Goal: Information Seeking & Learning: Learn about a topic

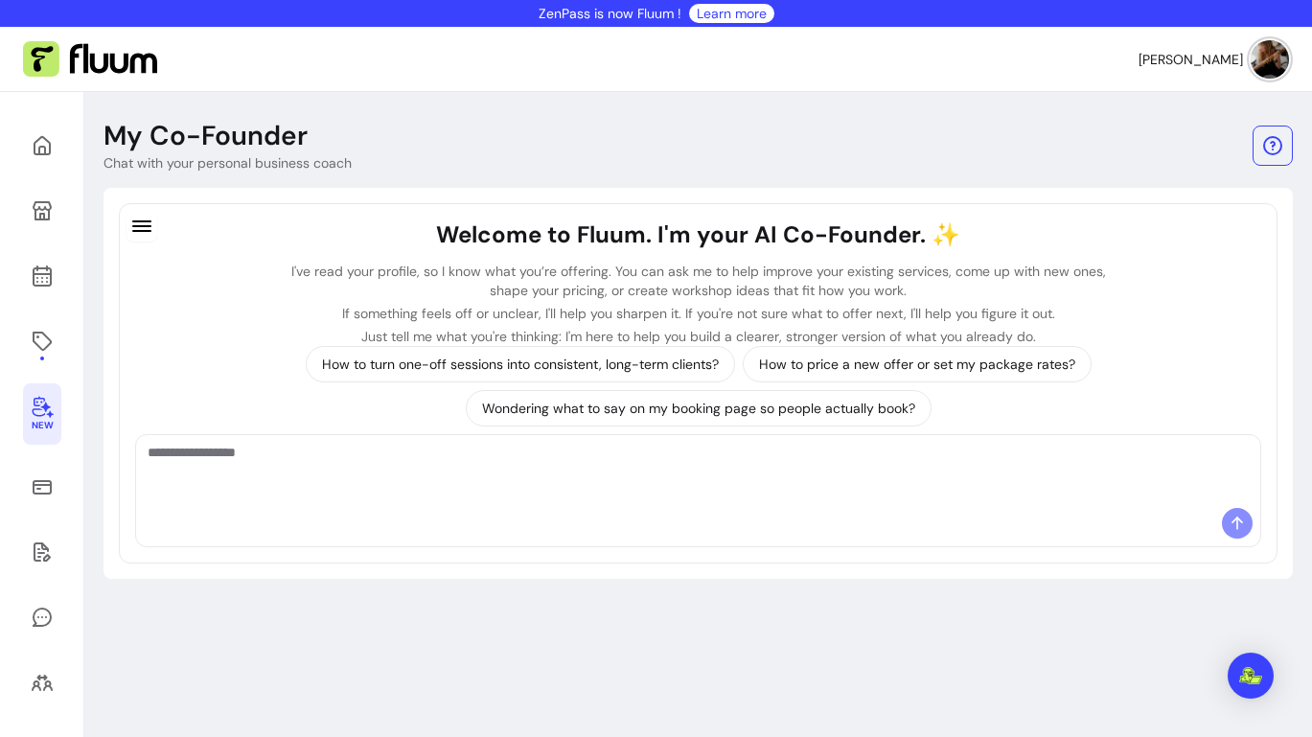
click at [395, 488] on textarea "Ask me anything..." at bounding box center [698, 471] width 1101 height 57
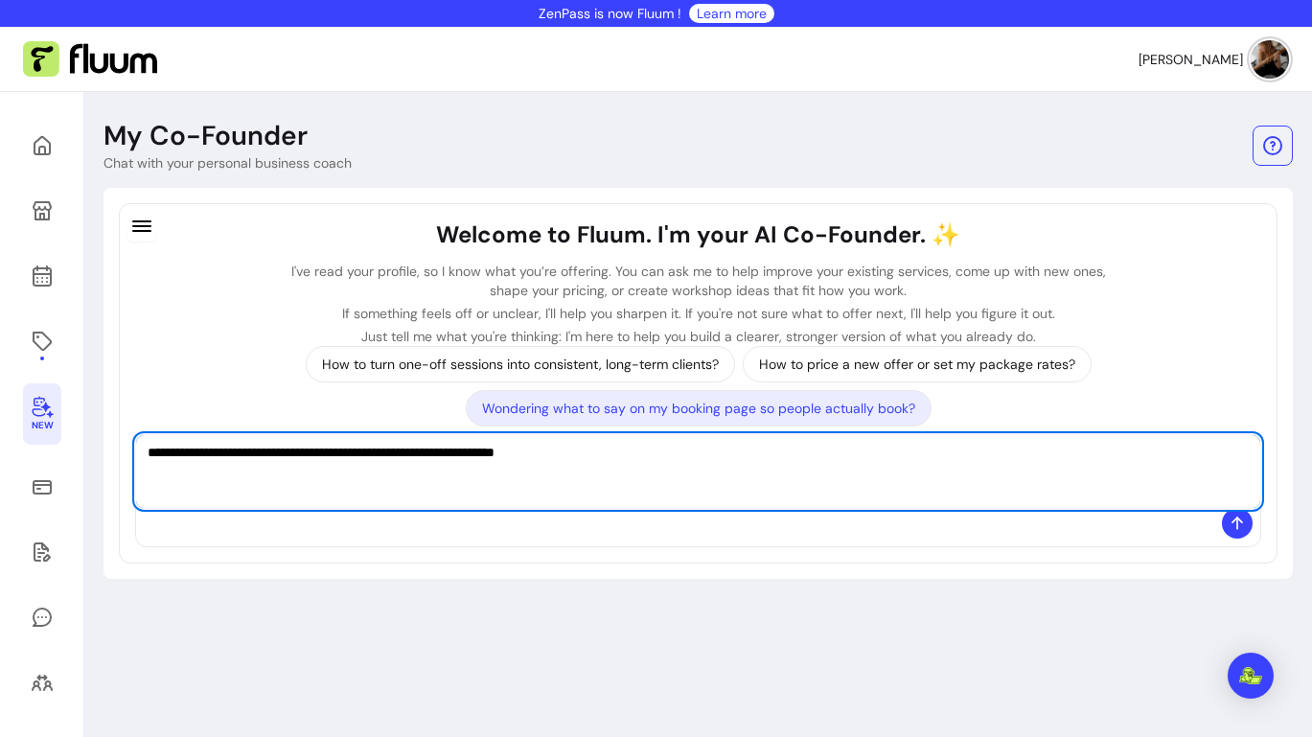
paste textarea "**********"
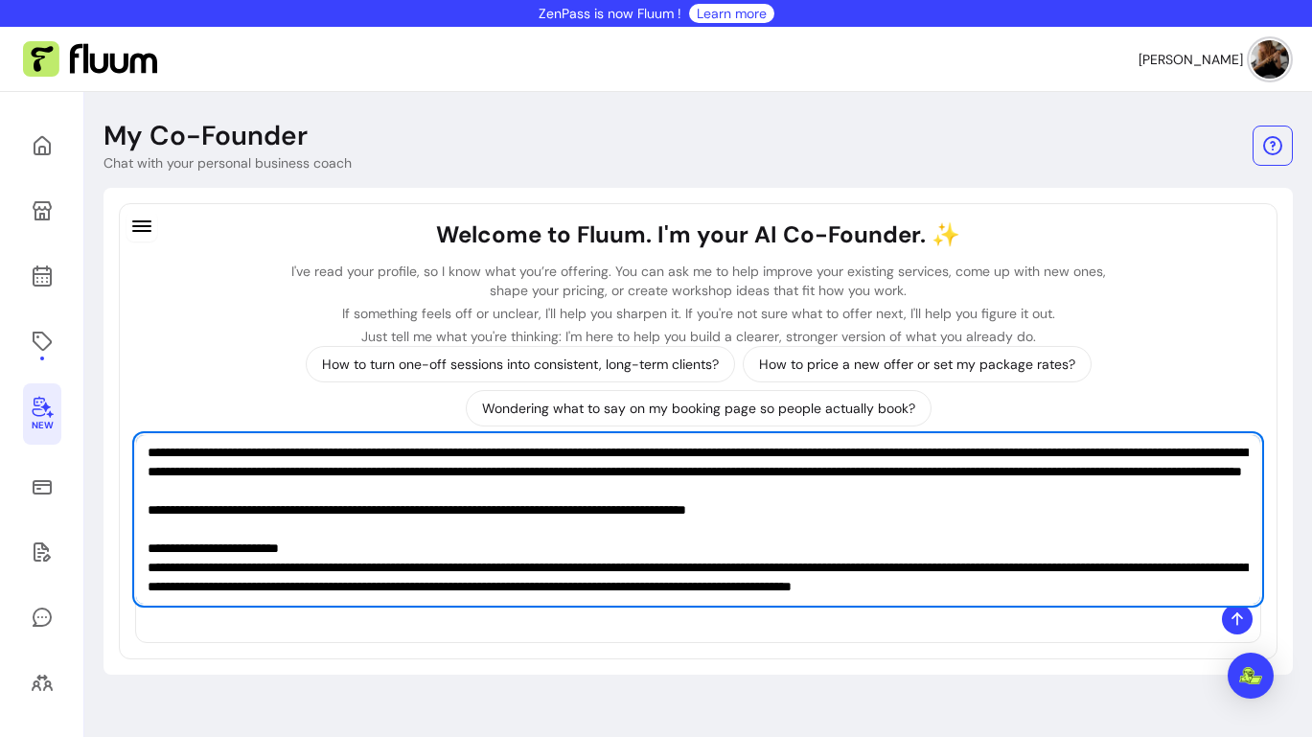
type textarea "**********"
click at [1237, 623] on icon at bounding box center [1237, 618] width 0 height 11
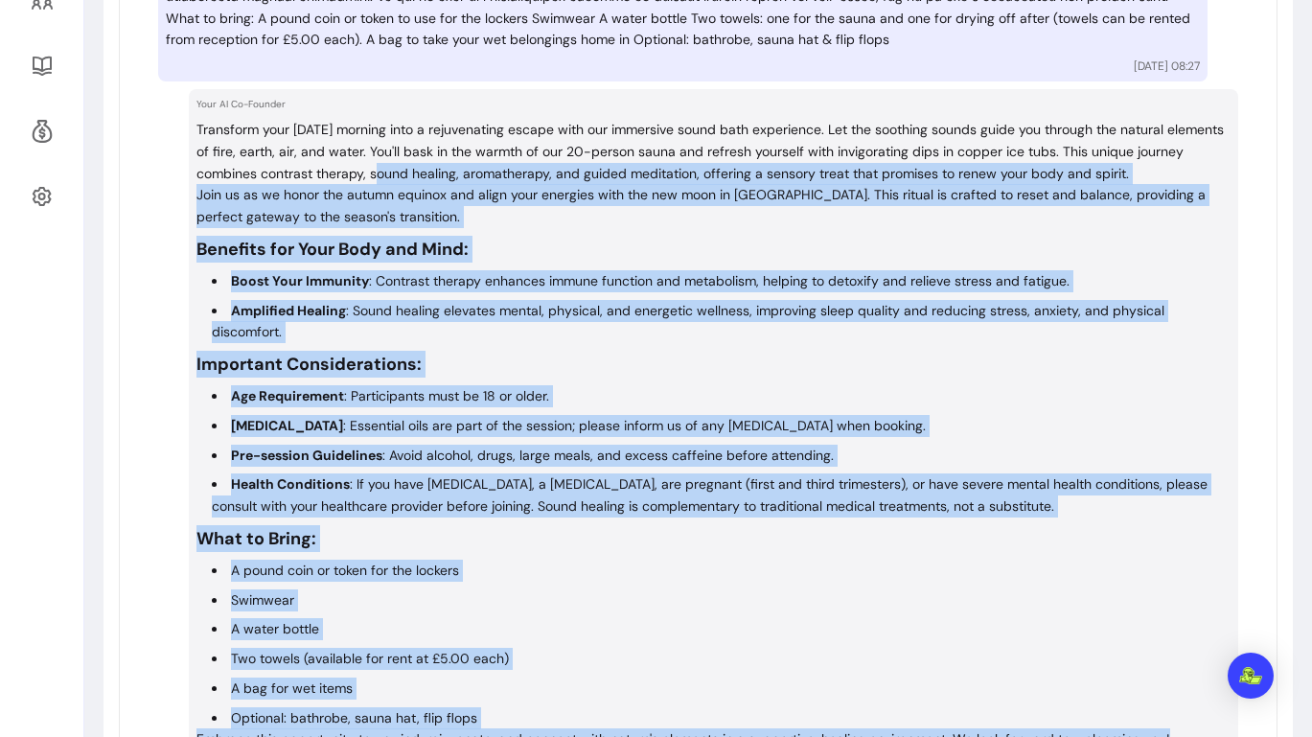
scroll to position [658, 0]
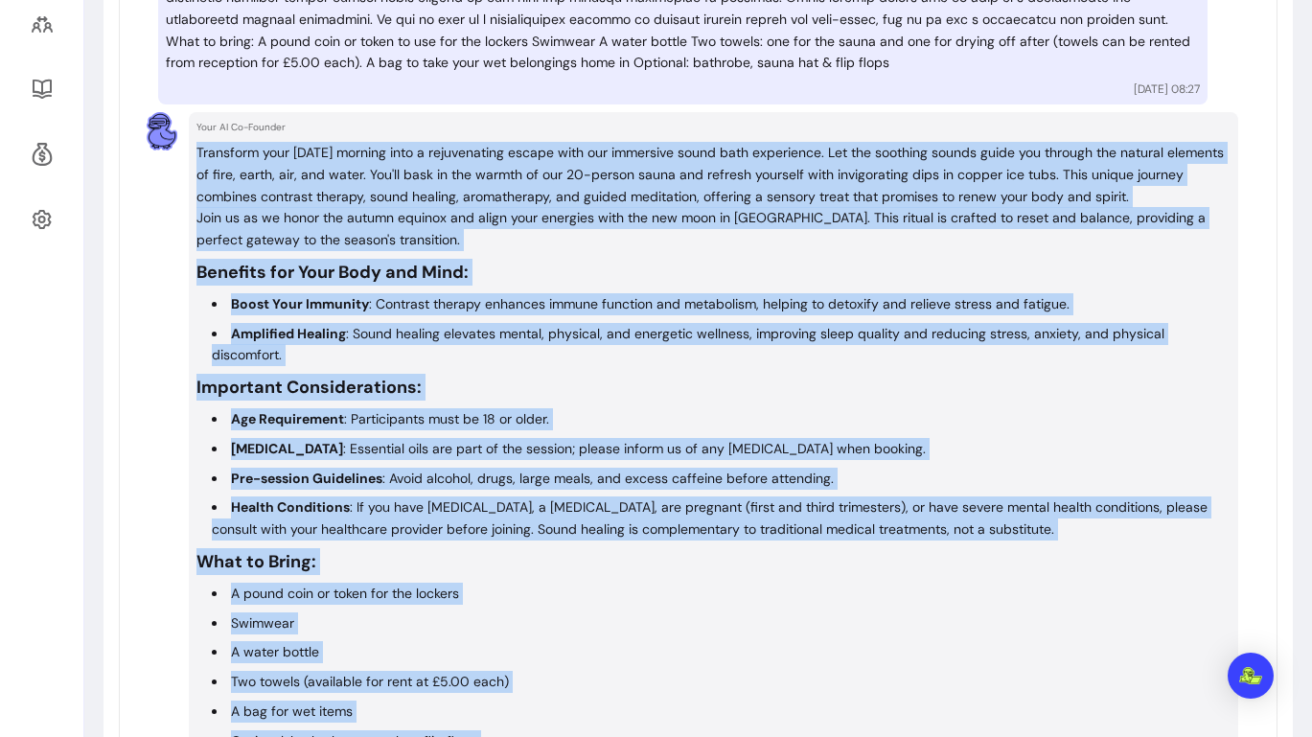
drag, startPoint x: 1171, startPoint y: 463, endPoint x: 201, endPoint y: 124, distance: 1027.2
click at [201, 124] on div "Your AI Co-Founder Transform your Sunday morning into a rejuvenating escape wit…" at bounding box center [713, 458] width 1049 height 692
copy div "Transform your Sunday morning into a rejuvenating escape with our immersive sou…"
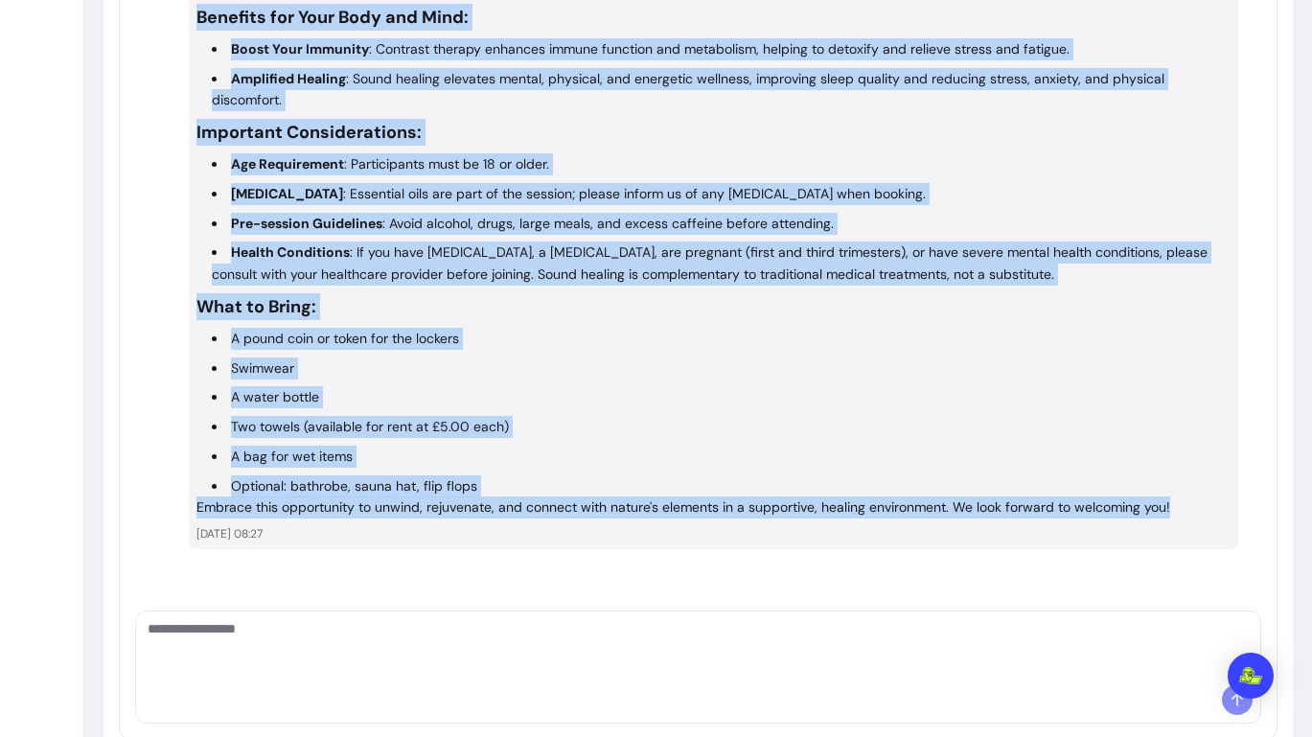
scroll to position [911, 0]
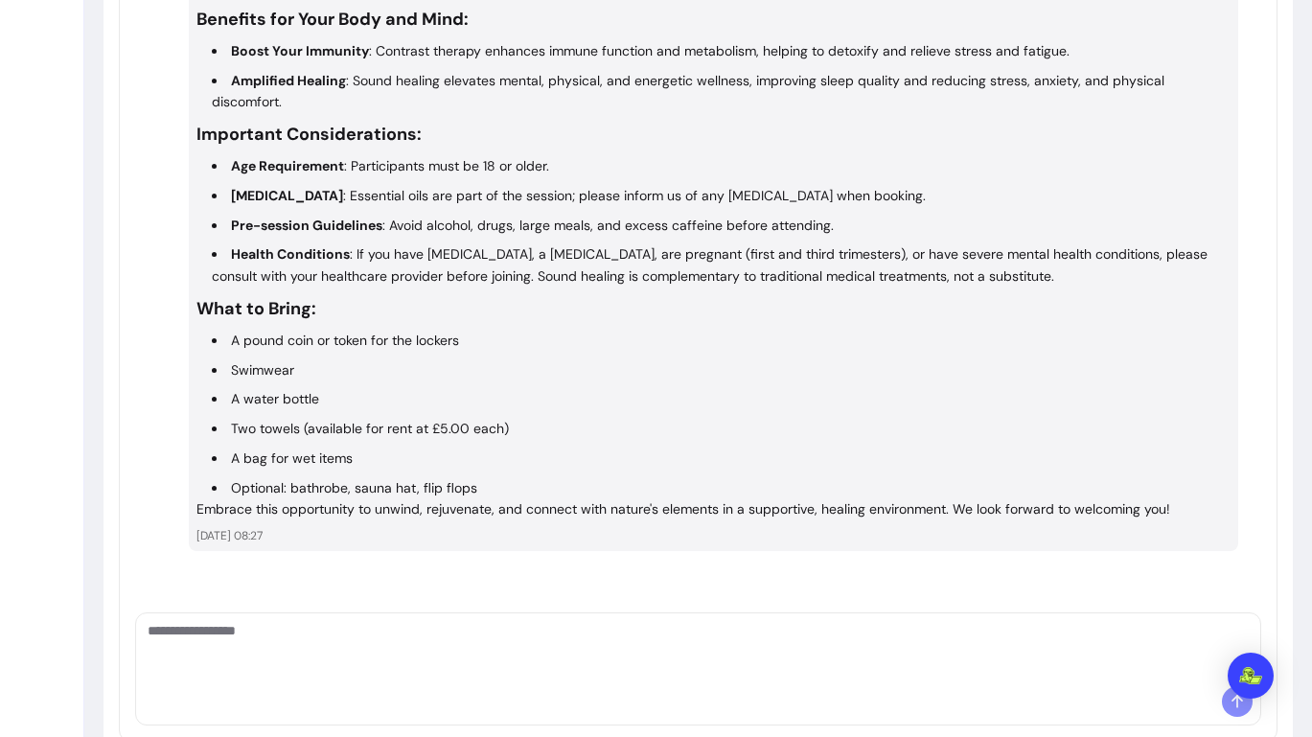
click at [446, 634] on div at bounding box center [698, 649] width 1124 height 73
type textarea "**********"
click at [310, 621] on textarea "**********" at bounding box center [698, 649] width 1101 height 57
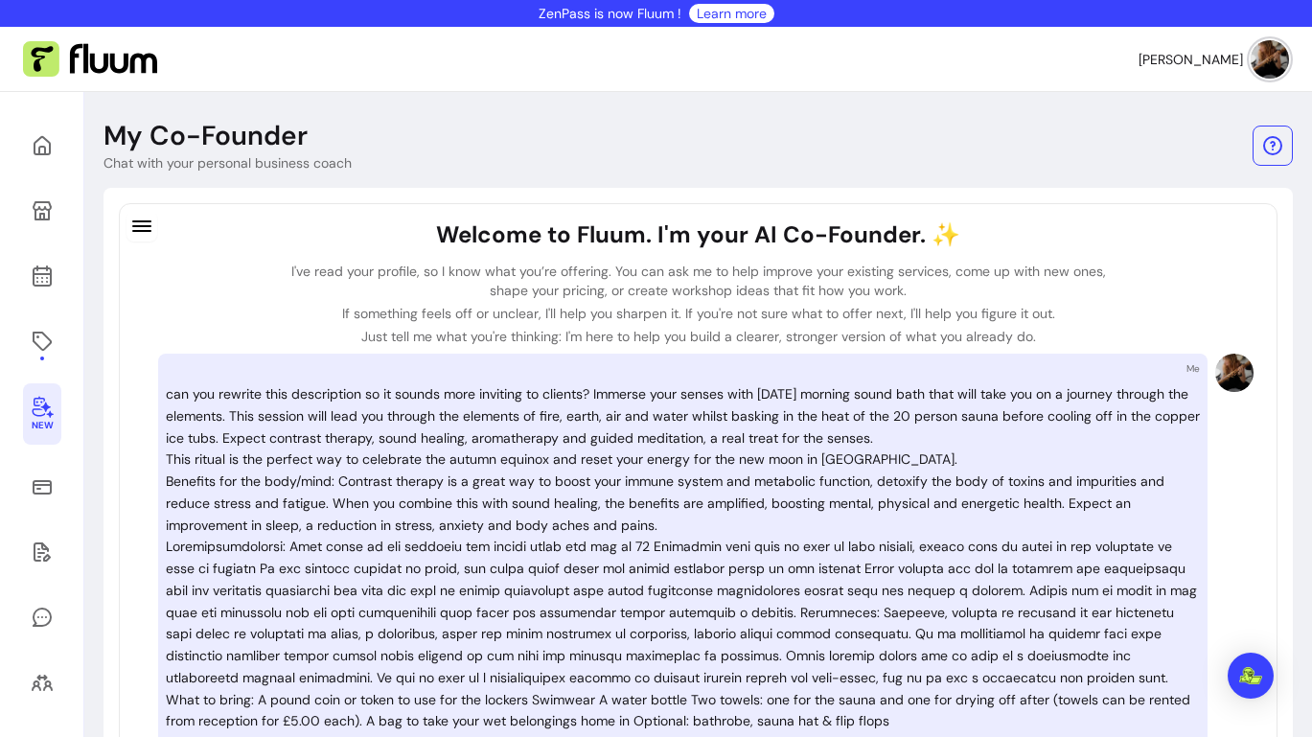
scroll to position [0, 0]
click at [38, 203] on icon at bounding box center [42, 210] width 19 height 19
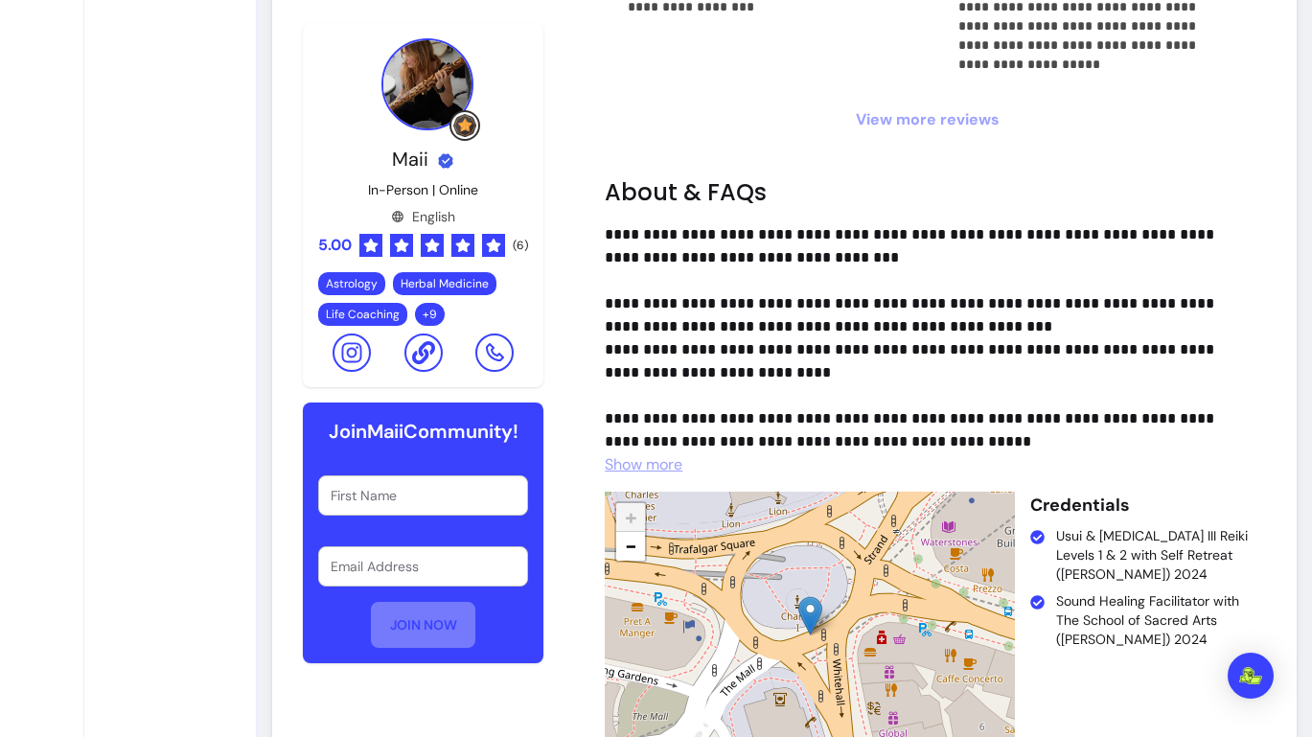
scroll to position [1640, 0]
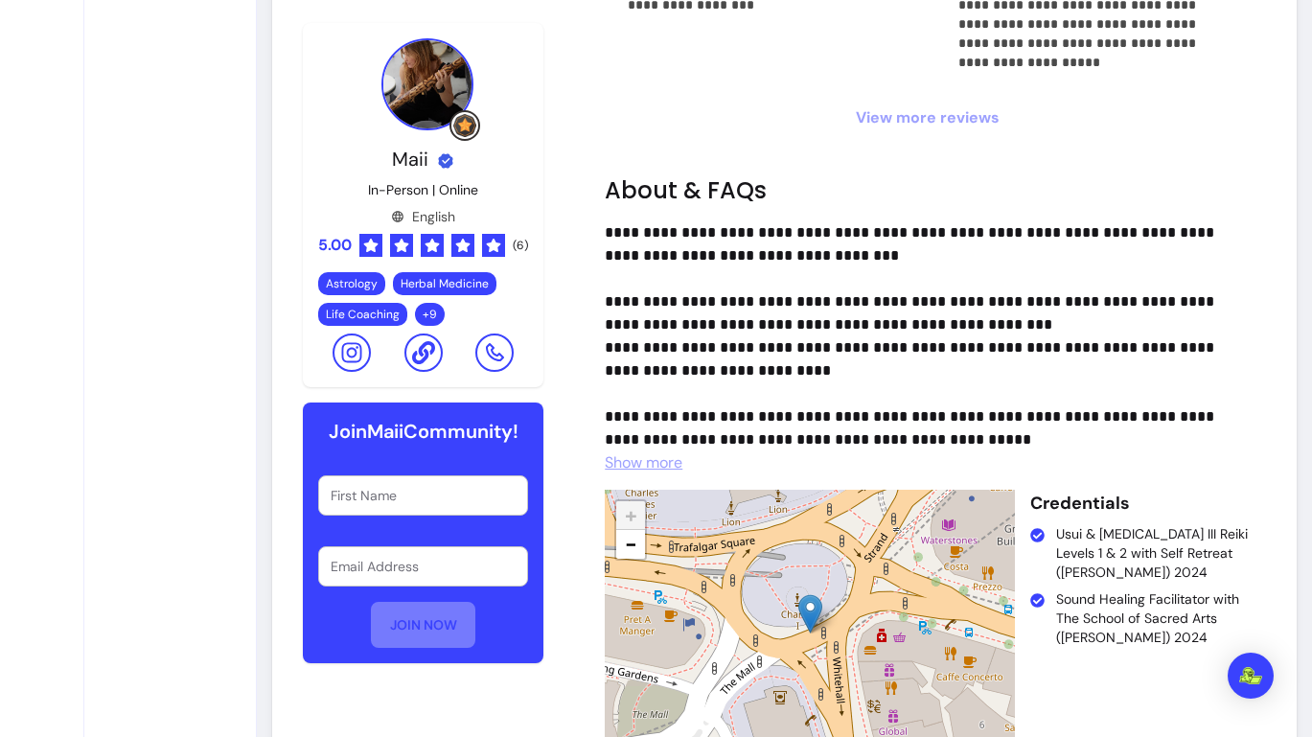
click at [659, 457] on span "Show more" at bounding box center [644, 462] width 78 height 20
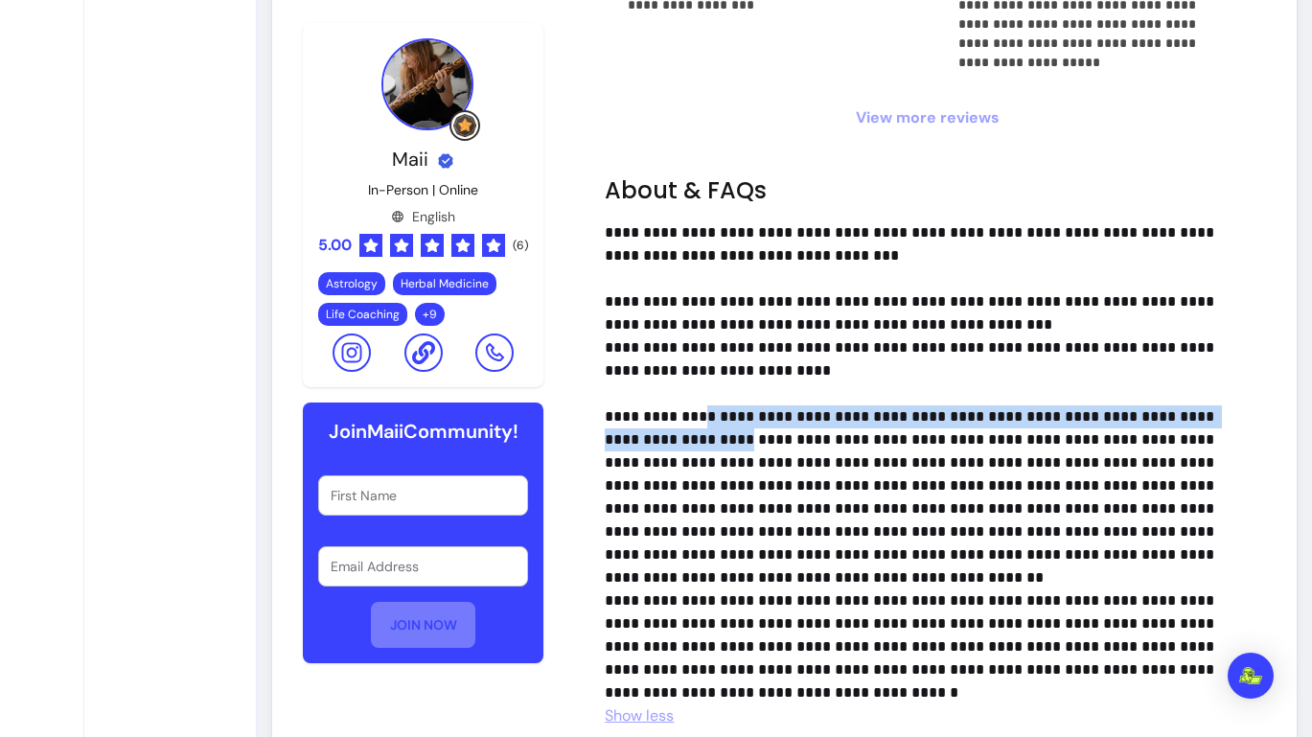
drag, startPoint x: 698, startPoint y: 417, endPoint x: 682, endPoint y: 444, distance: 31.4
click at [682, 444] on p "**********" at bounding box center [920, 462] width 630 height 483
copy p "**********"
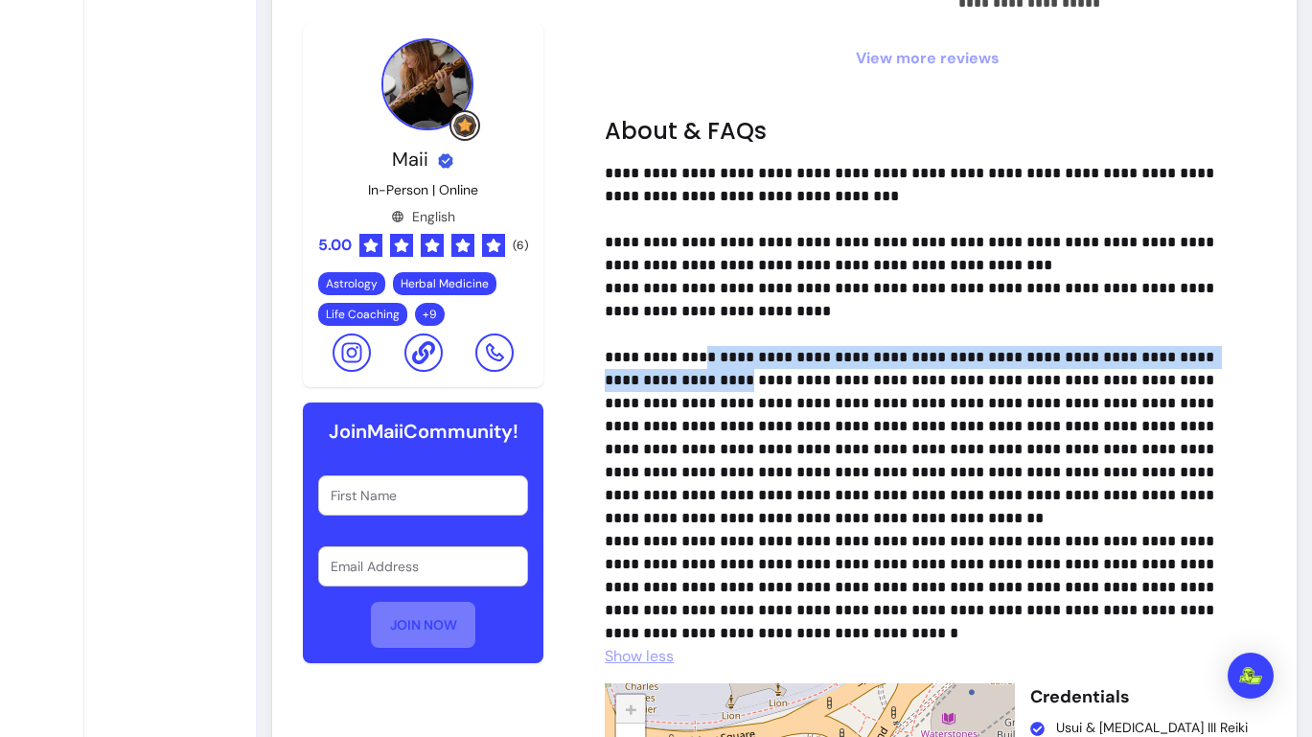
scroll to position [1701, 0]
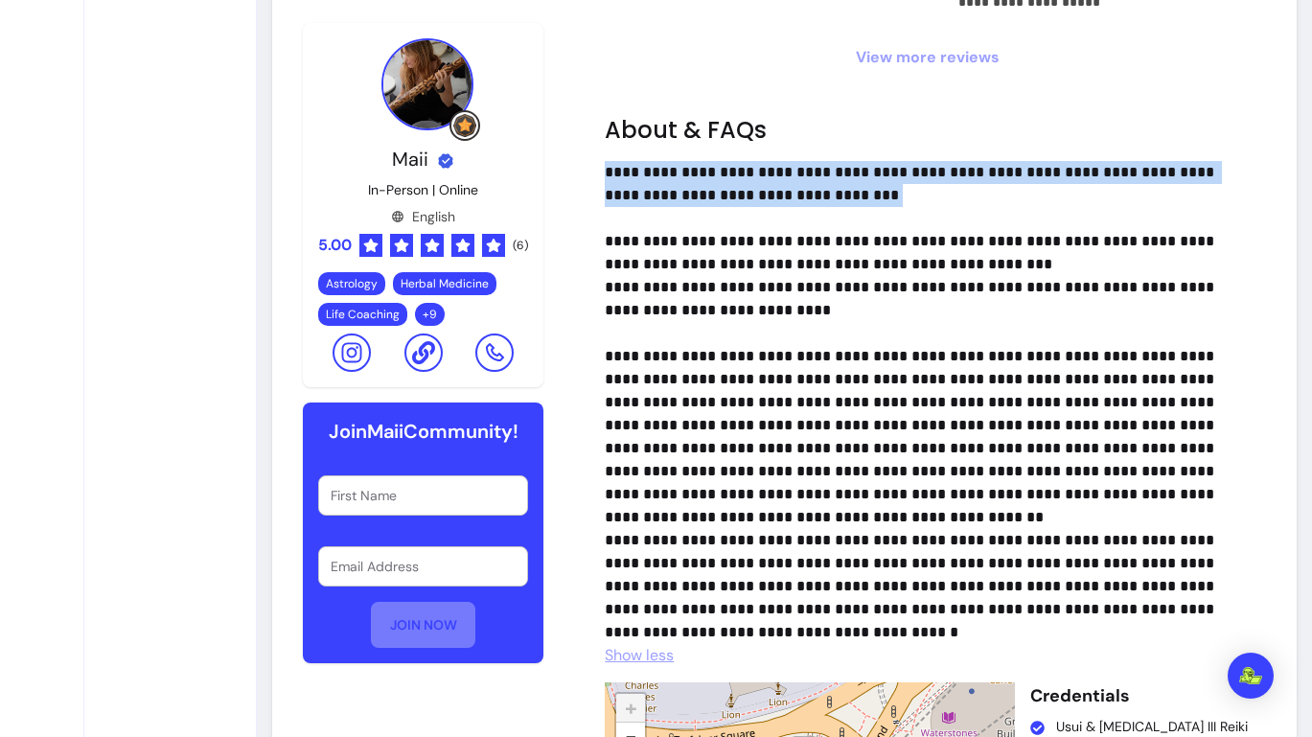
drag, startPoint x: 606, startPoint y: 167, endPoint x: 906, endPoint y: 210, distance: 303.9
click at [906, 210] on p "**********" at bounding box center [920, 402] width 630 height 483
copy p "**********"
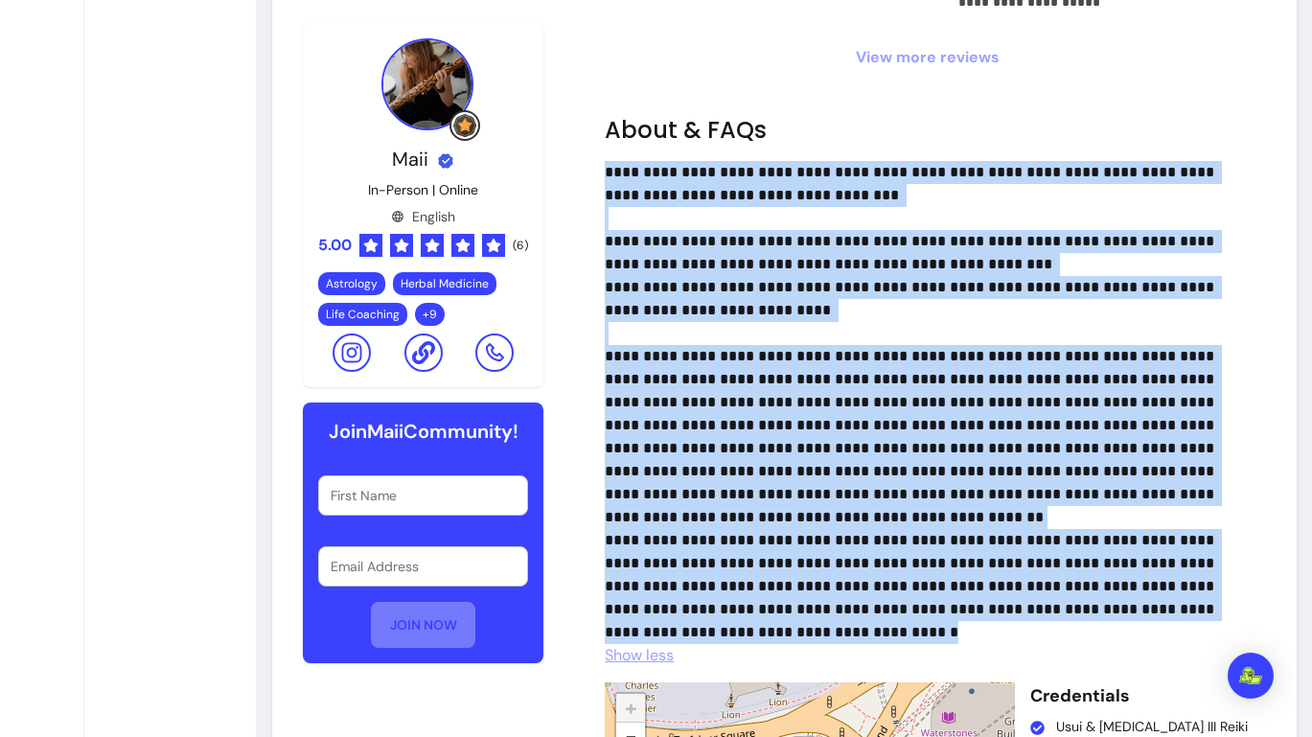
drag, startPoint x: 844, startPoint y: 629, endPoint x: 606, endPoint y: 164, distance: 522.3
click at [606, 164] on p "**********" at bounding box center [920, 402] width 630 height 483
copy p "**********"
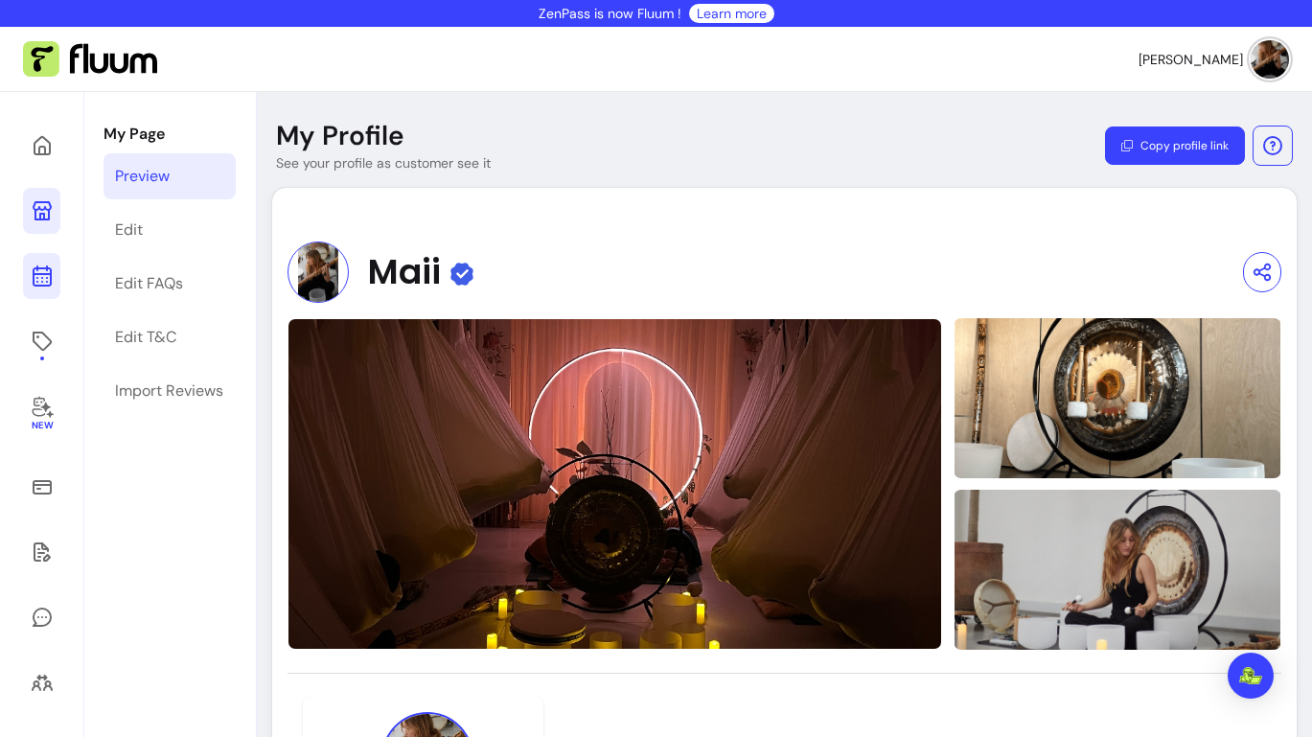
scroll to position [0, 0]
click at [36, 415] on icon at bounding box center [42, 408] width 21 height 22
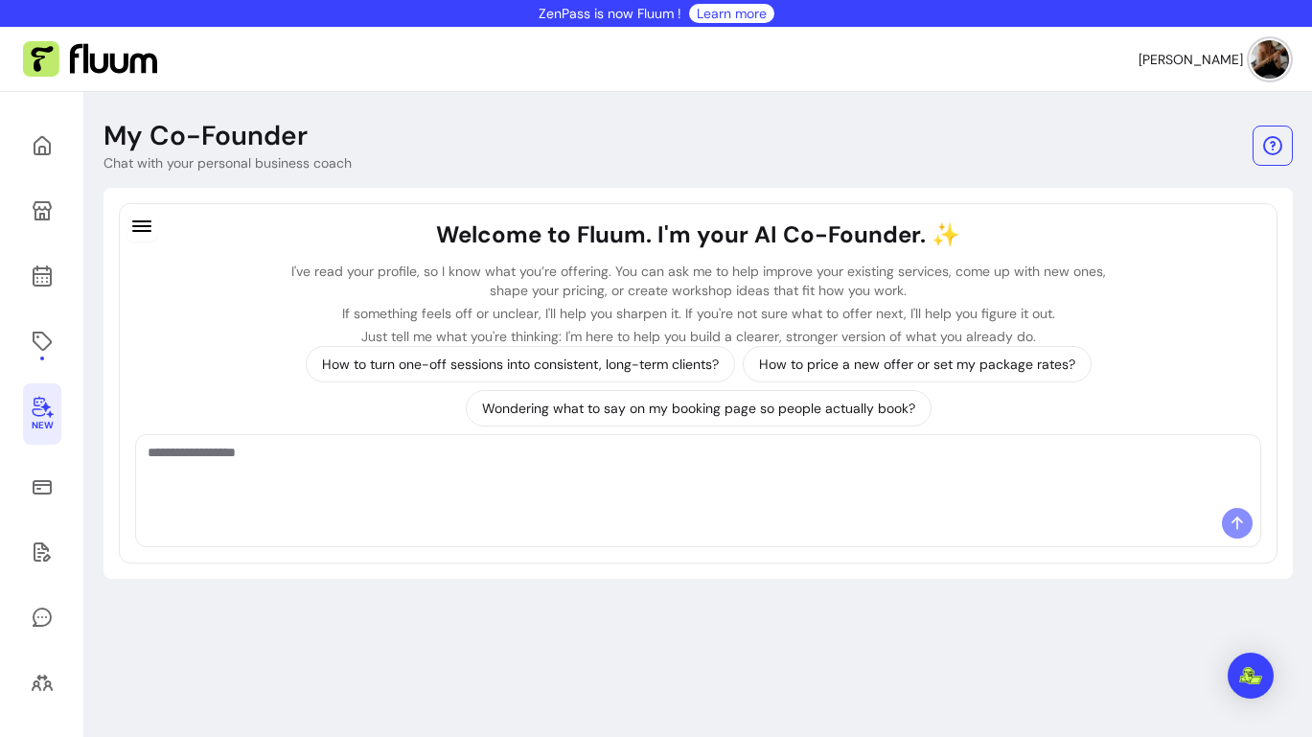
click at [652, 452] on textarea "Ask me anything..." at bounding box center [698, 471] width 1101 height 57
paste textarea "**********"
type textarea "**********"
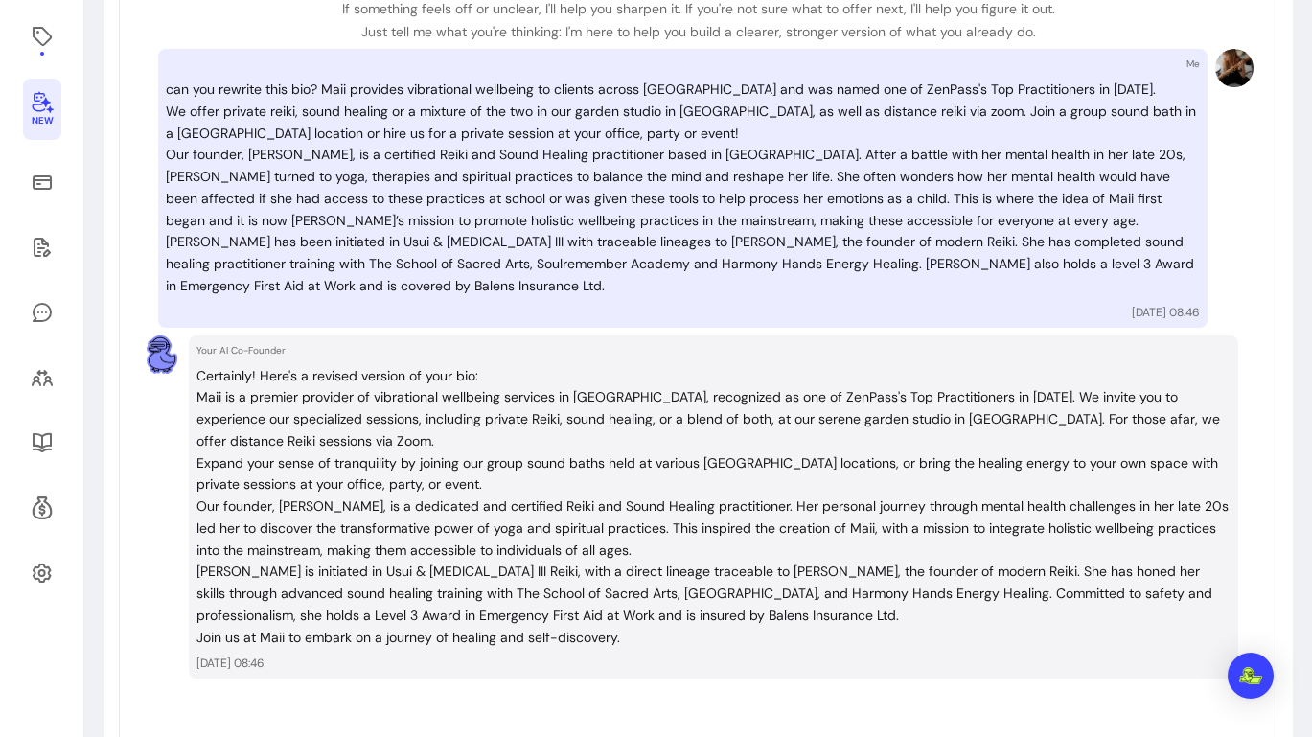
scroll to position [307, 0]
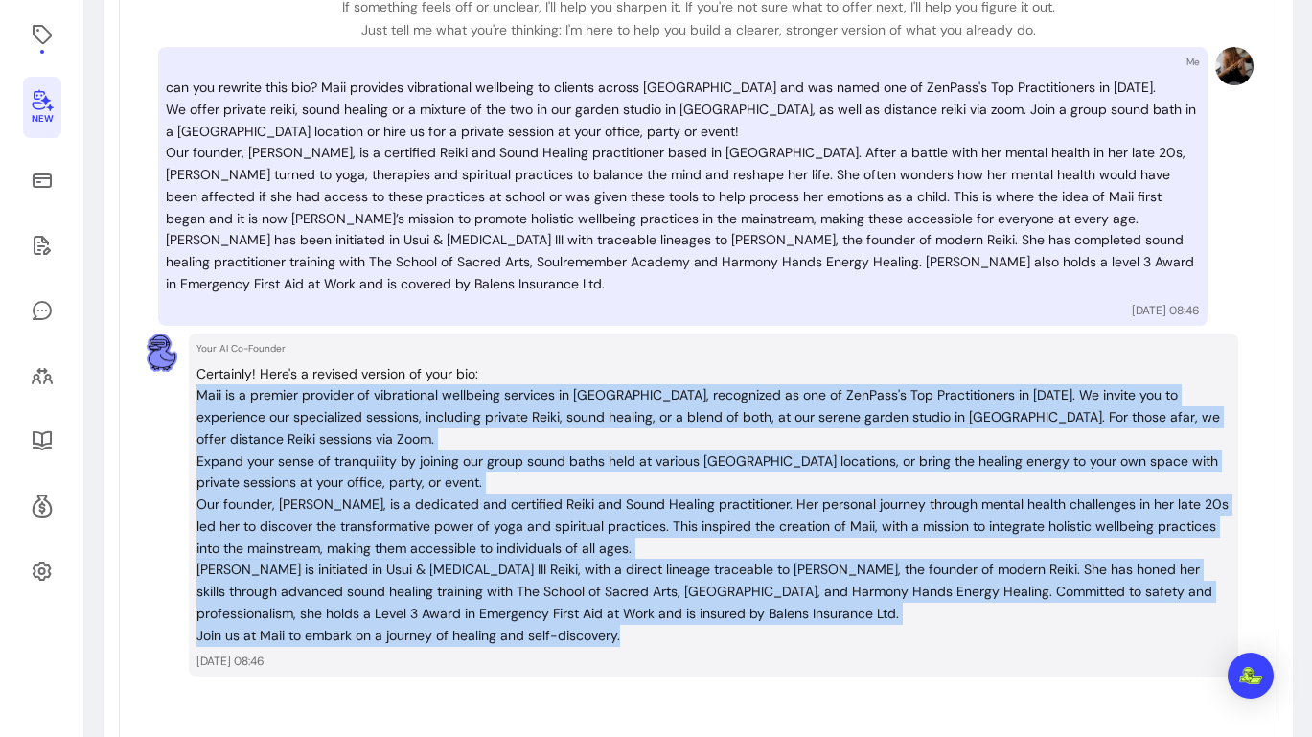
drag, startPoint x: 629, startPoint y: 620, endPoint x: 178, endPoint y: 387, distance: 507.8
click at [178, 387] on div "Your AI Co-Founder Certainly! Here's a revised version of your bio: Maii is a p…" at bounding box center [698, 505] width 1110 height 344
copy div "Maii is a premier provider of vibrational wellbeing services in London, recogni…"
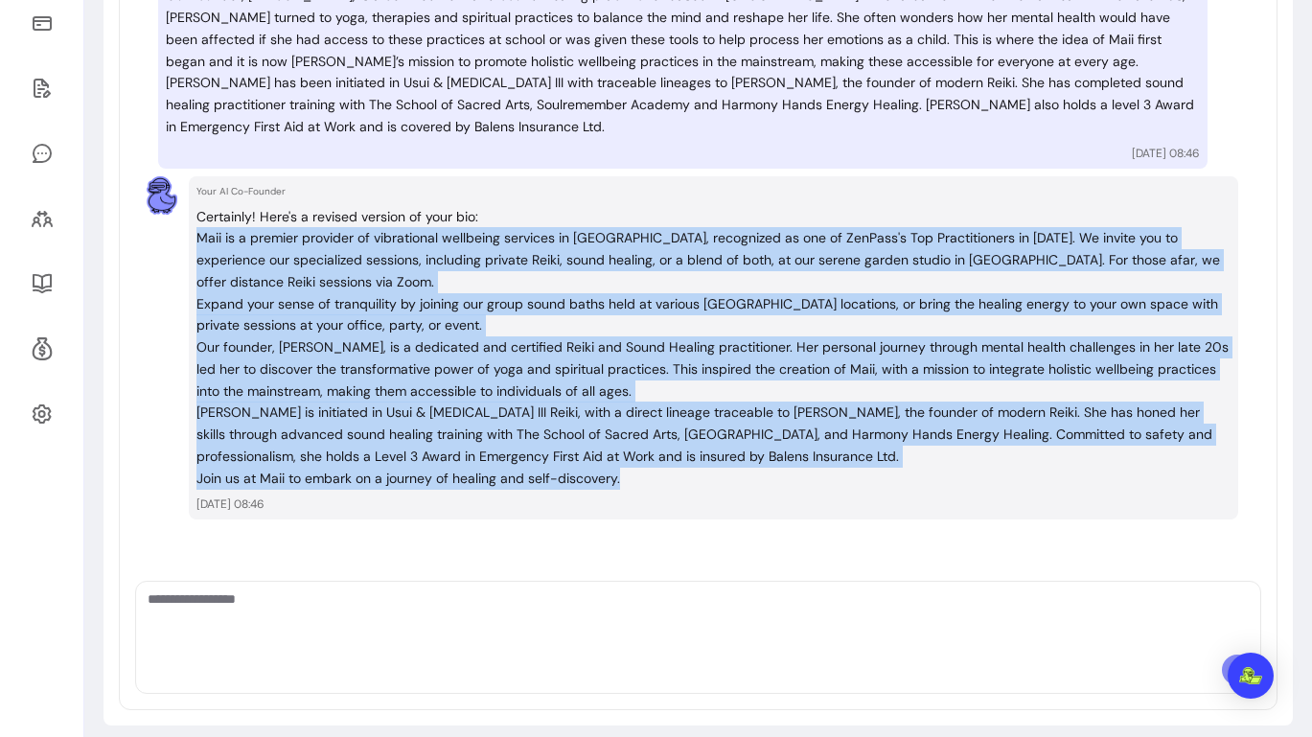
scroll to position [463, 0]
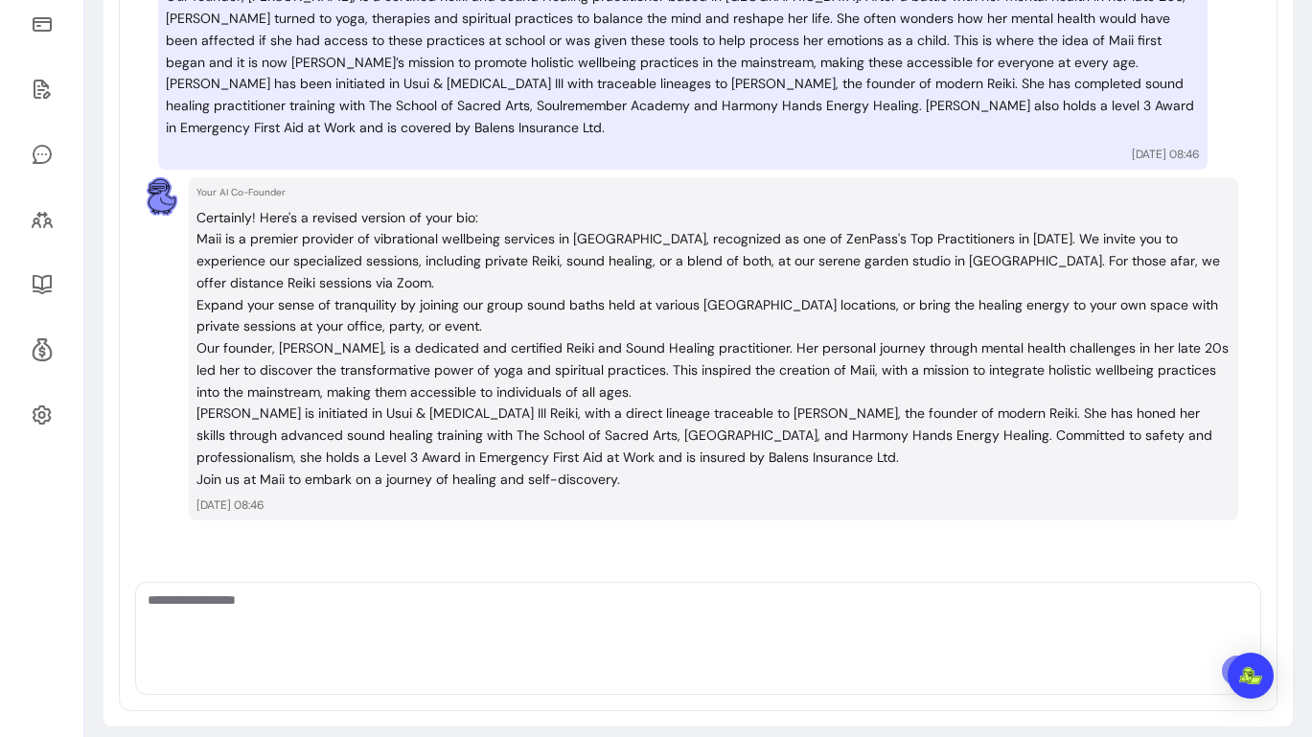
click at [318, 617] on textarea "Ask me anything..." at bounding box center [698, 618] width 1101 height 57
type textarea "**********"
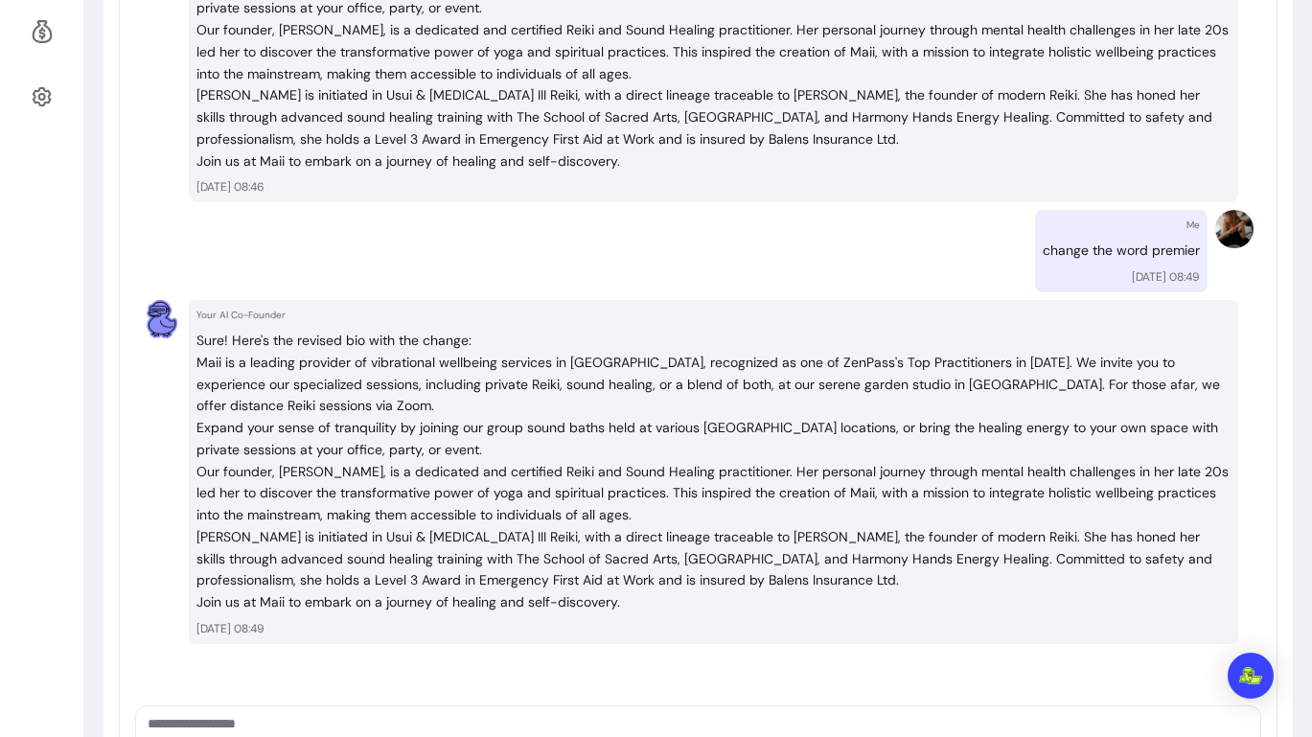
scroll to position [816, 0]
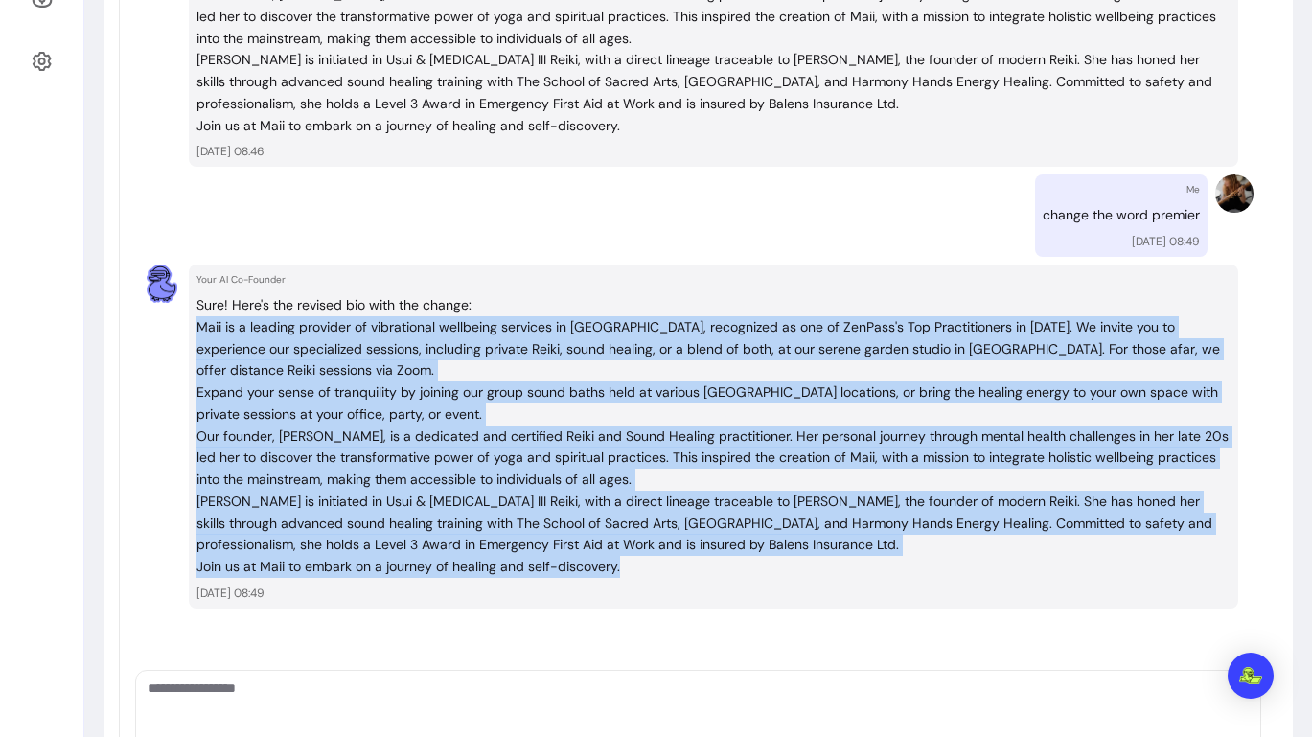
drag, startPoint x: 198, startPoint y: 309, endPoint x: 629, endPoint y: 540, distance: 488.2
click at [629, 540] on div "Sure! Here's the revised bio with the change: Maii is a leading provider of vib…" at bounding box center [713, 436] width 1034 height 284
copy div "Maii is a leading provider of vibrational wellbeing services in London, recogni…"
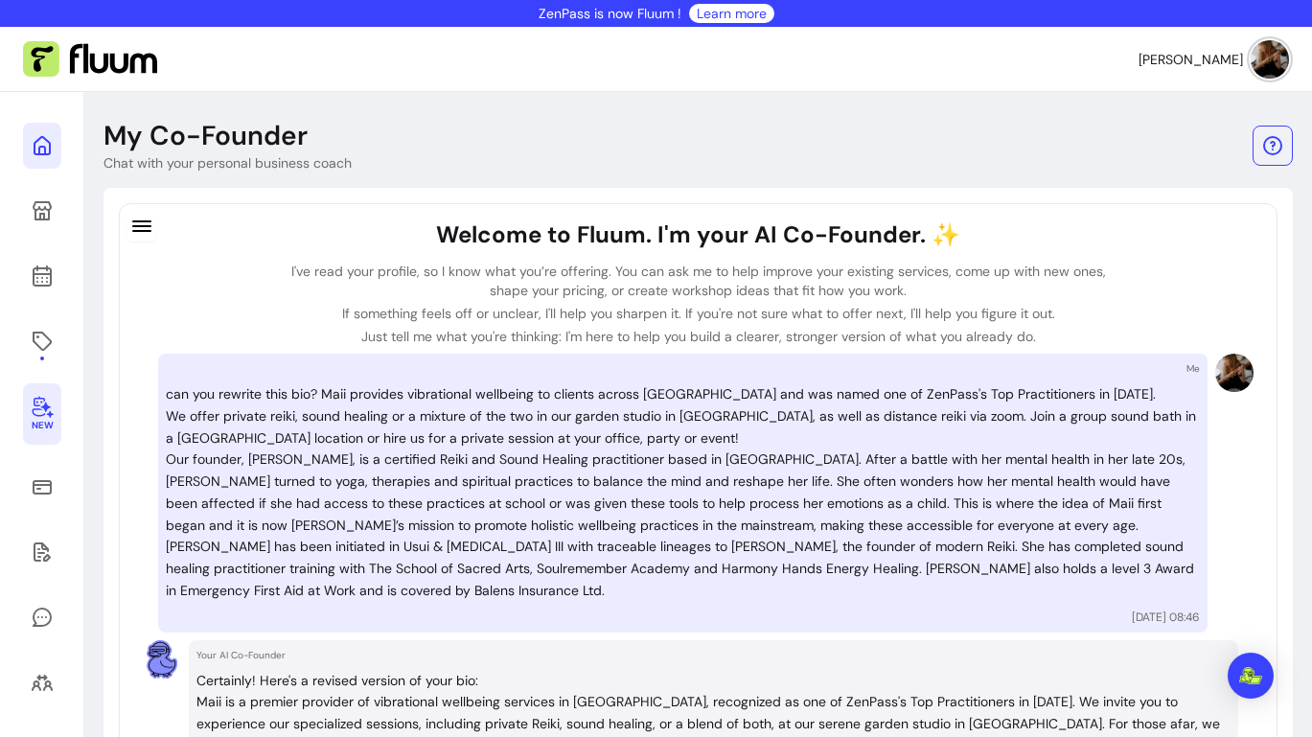
scroll to position [0, 0]
click at [43, 148] on icon at bounding box center [195, 120] width 325 height 273
click at [34, 215] on icon at bounding box center [42, 210] width 23 height 23
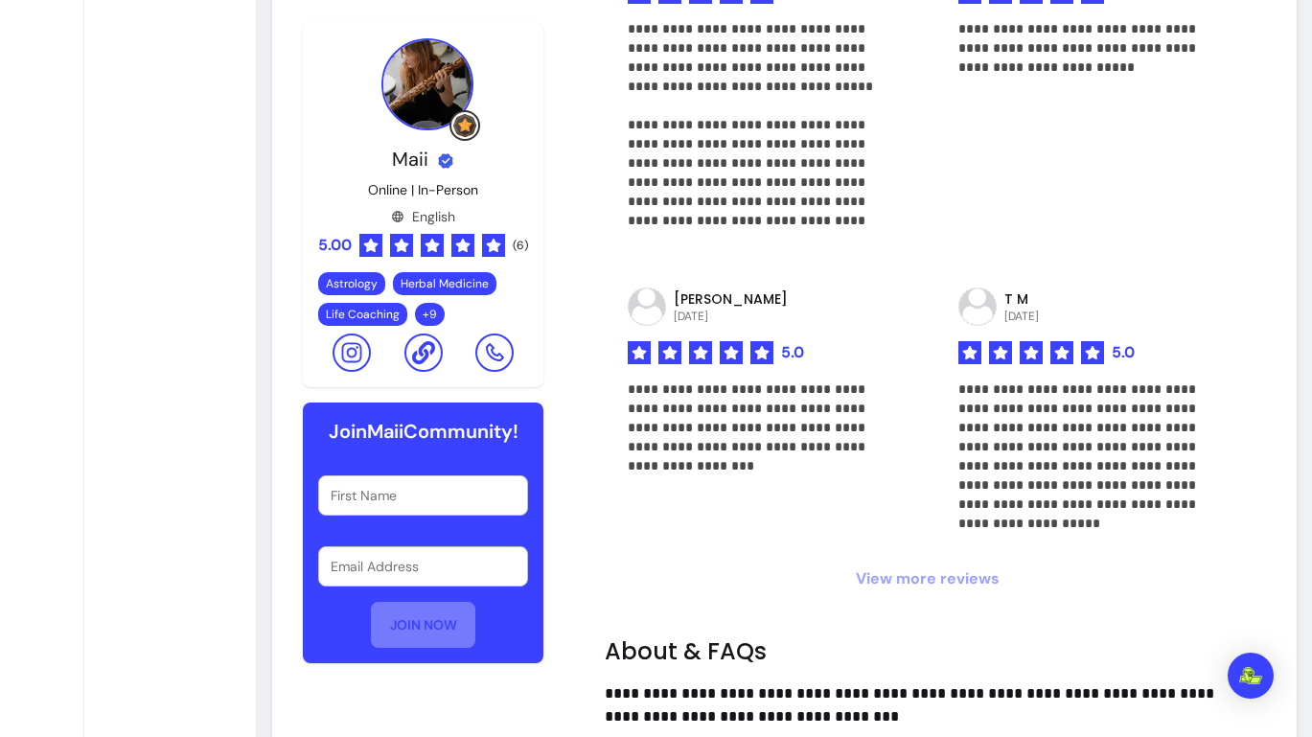
scroll to position [1182, 0]
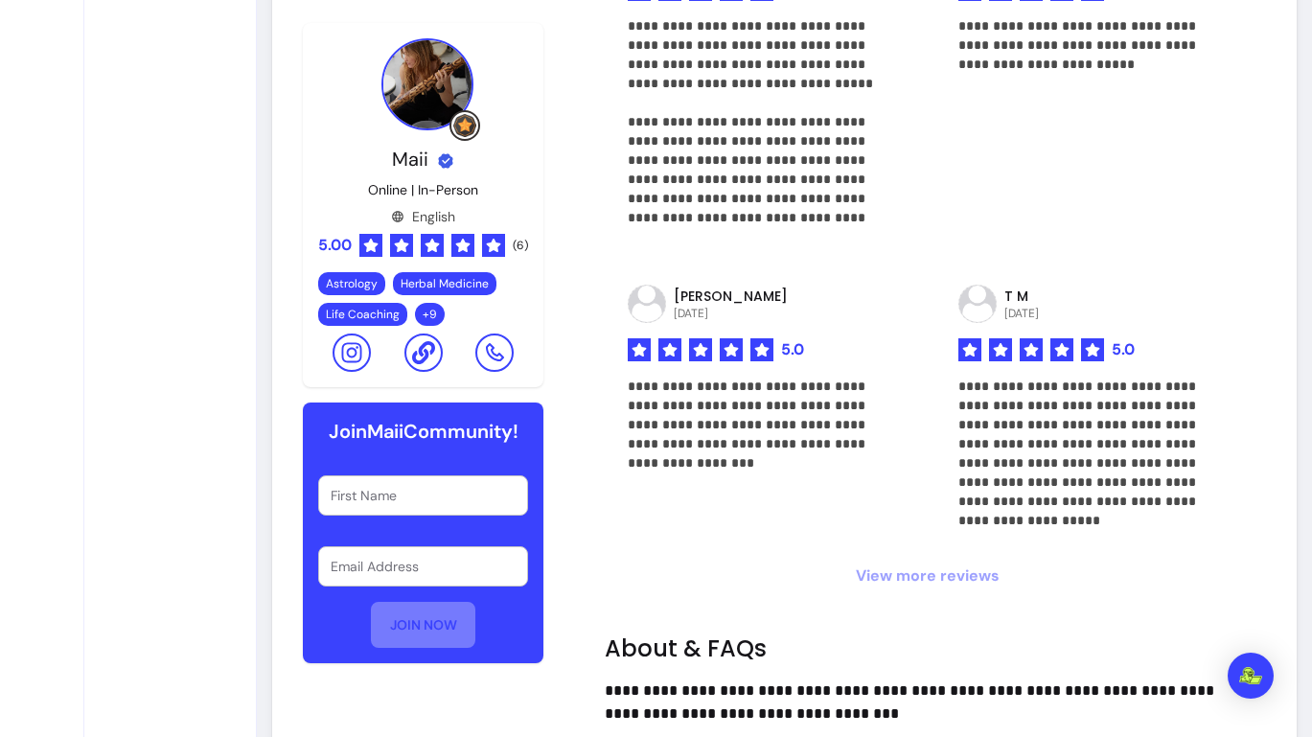
click at [905, 569] on span "View more reviews" at bounding box center [928, 575] width 646 height 23
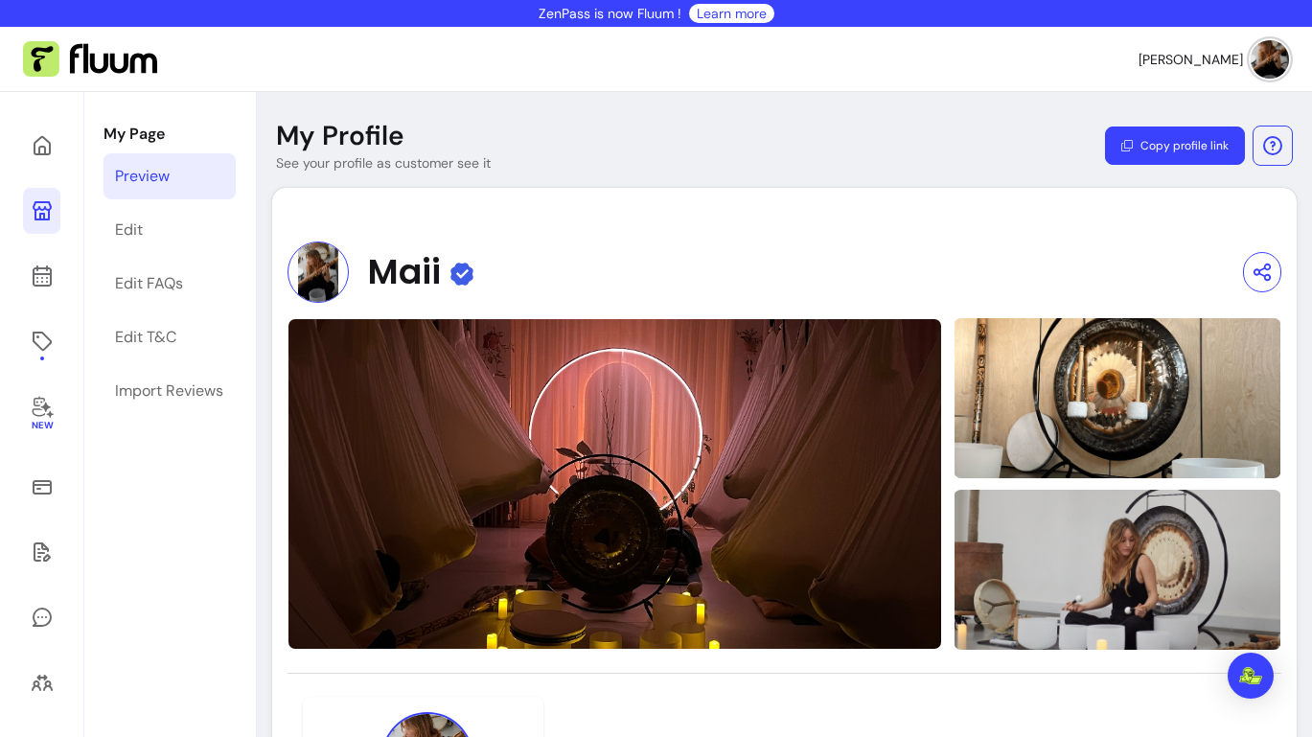
scroll to position [0, 0]
click at [221, 392] on div "Import Reviews" at bounding box center [169, 390] width 108 height 23
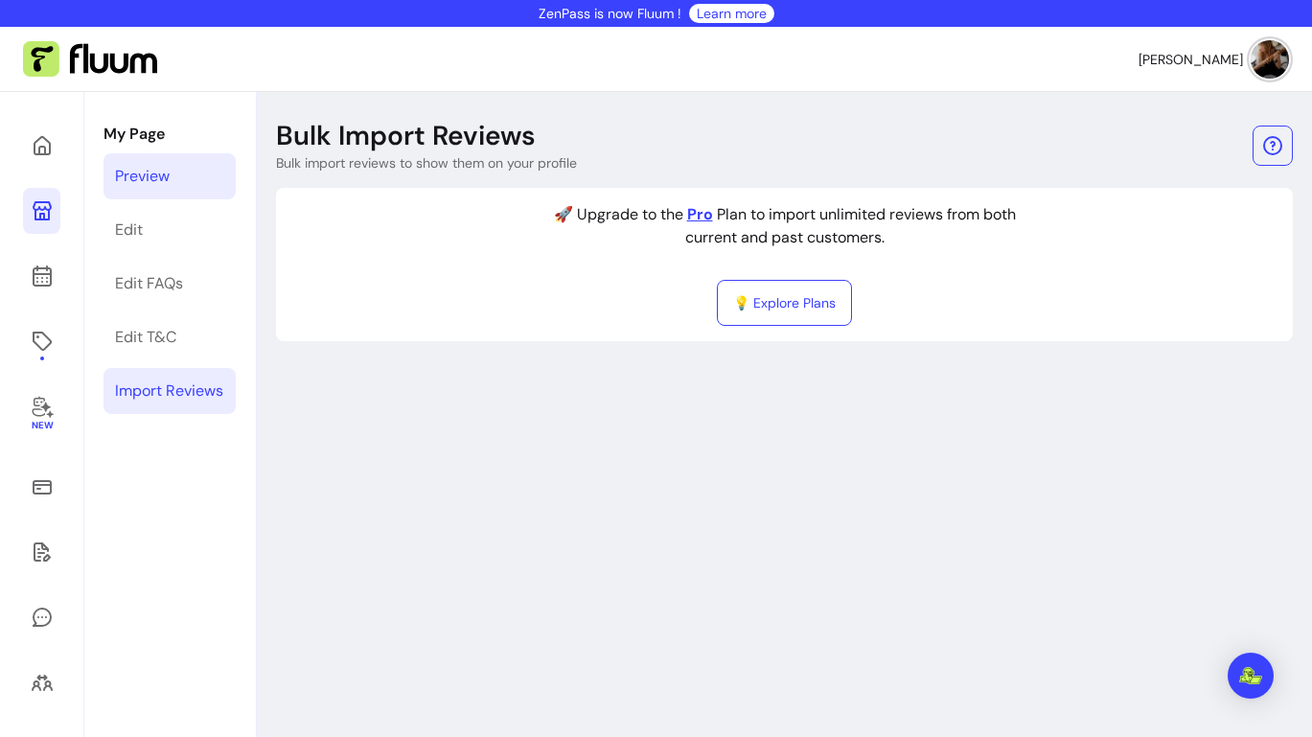
click at [166, 173] on div "Preview" at bounding box center [142, 176] width 55 height 23
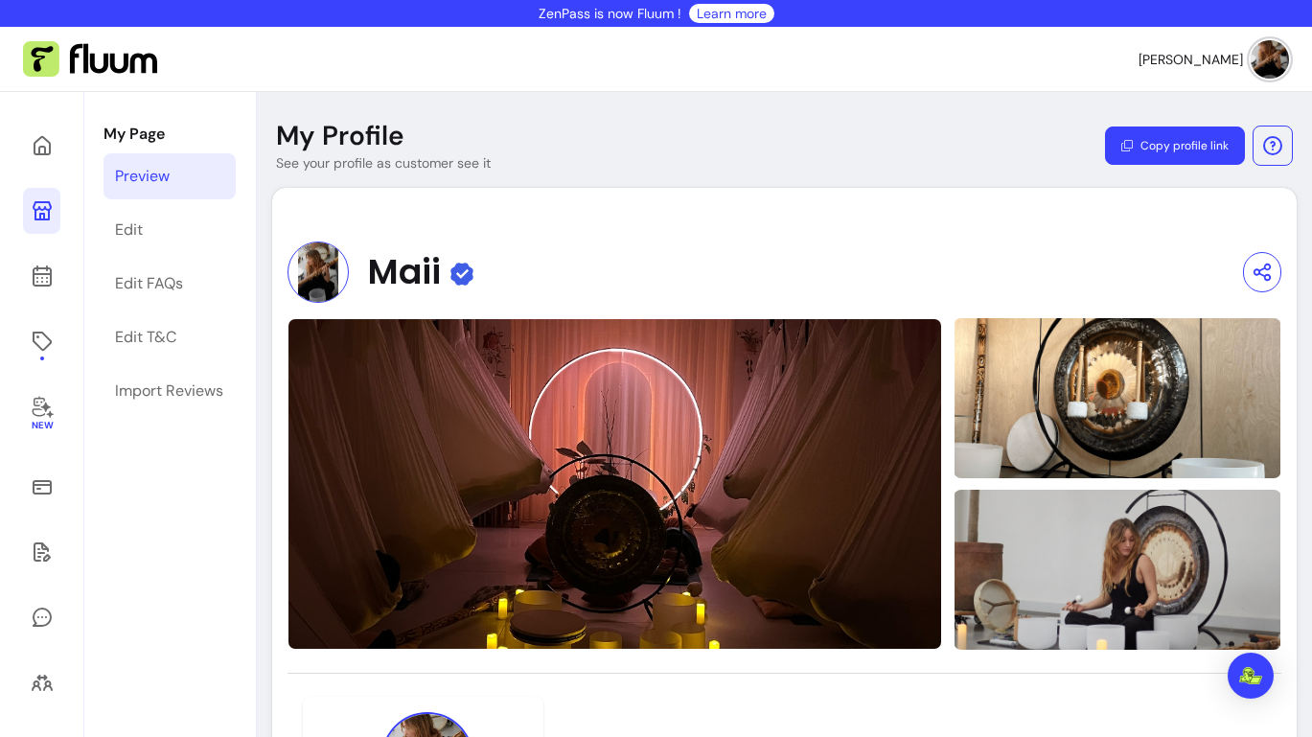
click at [1256, 43] on img at bounding box center [1269, 59] width 38 height 38
click at [1057, 59] on nav "[PERSON_NAME]" at bounding box center [656, 59] width 1312 height 65
click at [125, 70] on img at bounding box center [90, 59] width 134 height 36
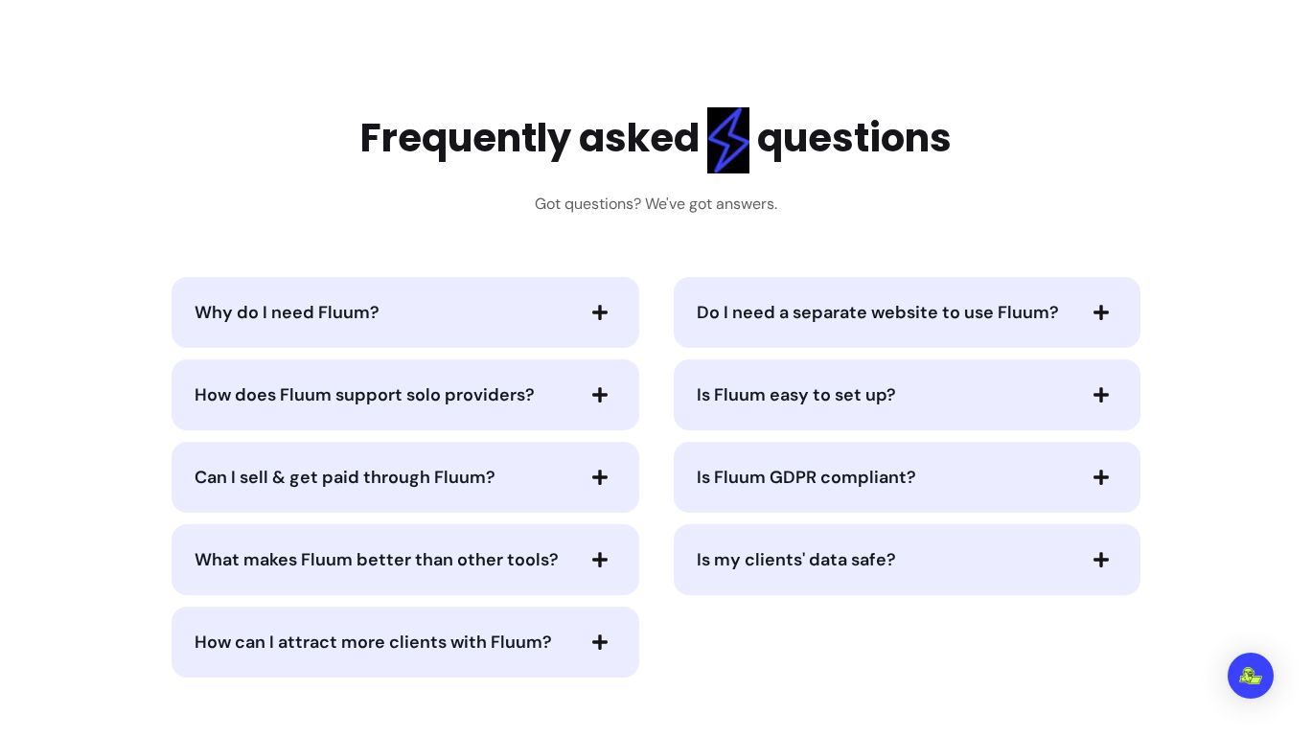
scroll to position [4007, 0]
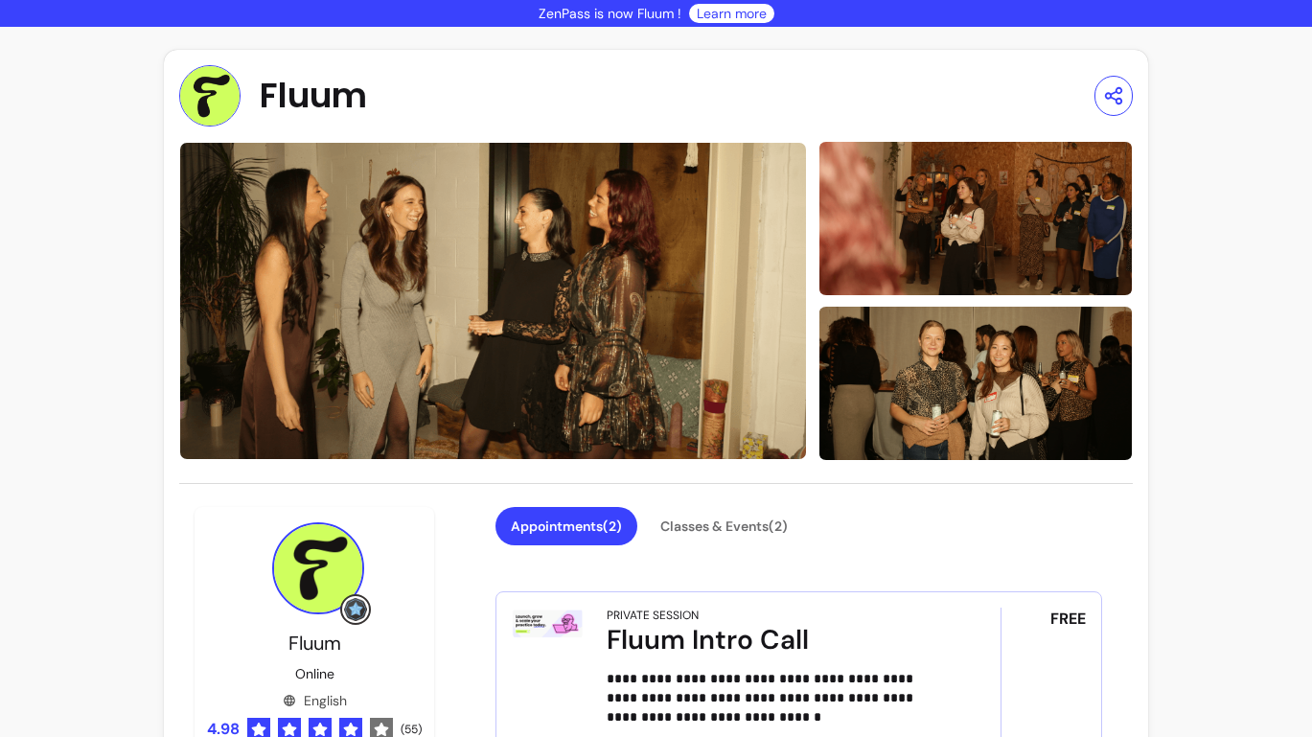
click at [322, 85] on span "Fluum" at bounding box center [313, 96] width 107 height 38
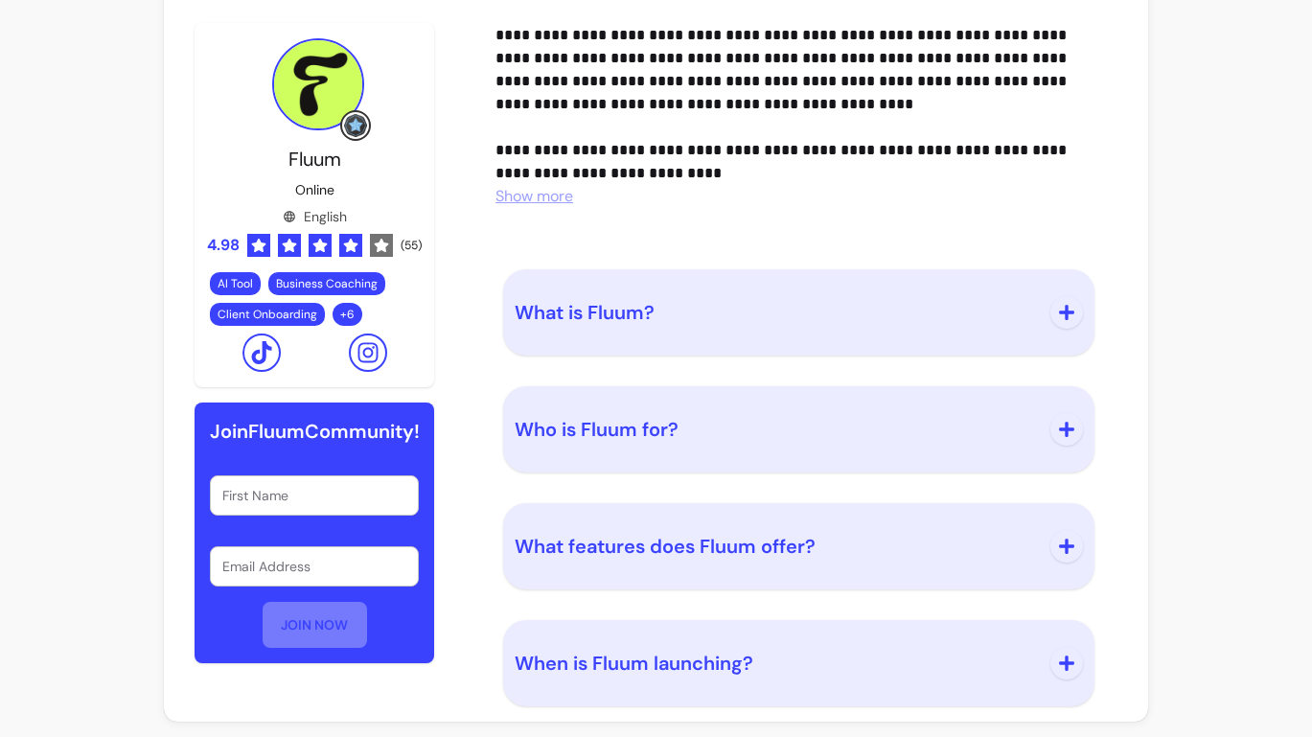
scroll to position [1943, 0]
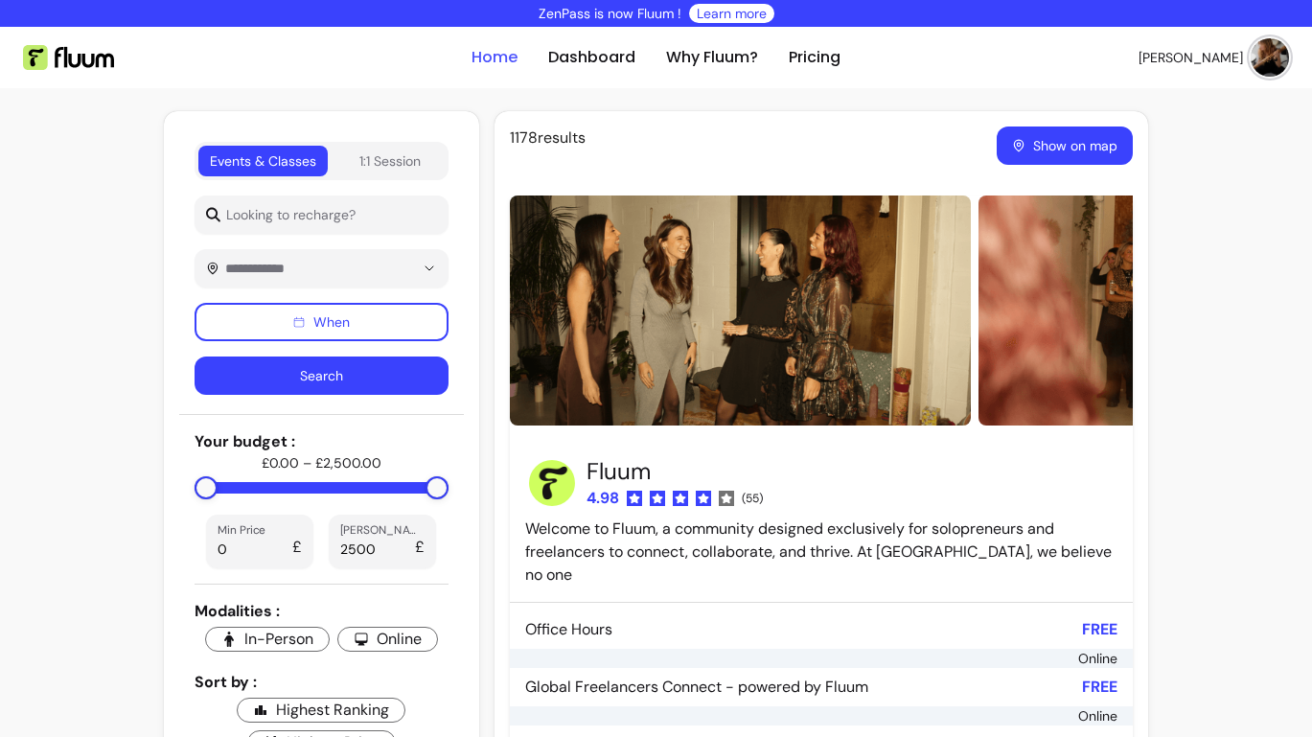
click at [485, 53] on link "Home" at bounding box center [494, 57] width 46 height 23
click at [480, 60] on link "Home" at bounding box center [494, 57] width 46 height 23
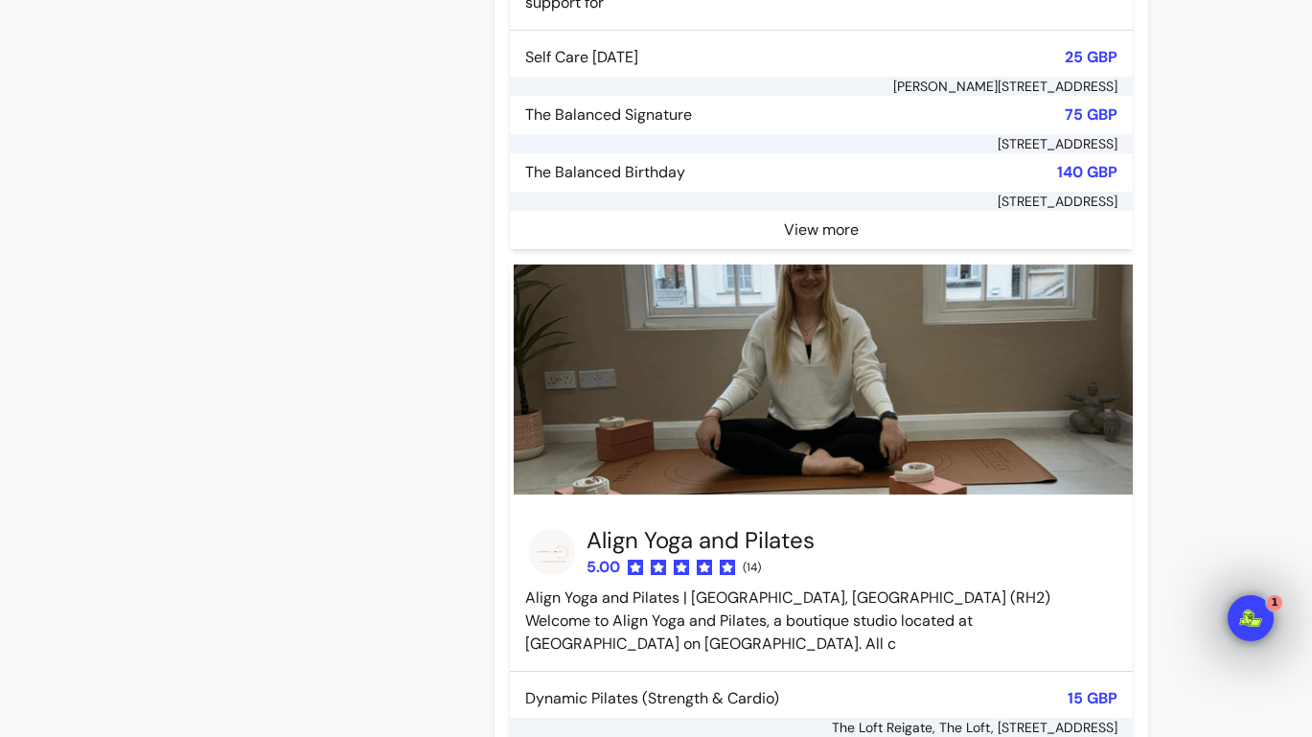
scroll to position [885, 0]
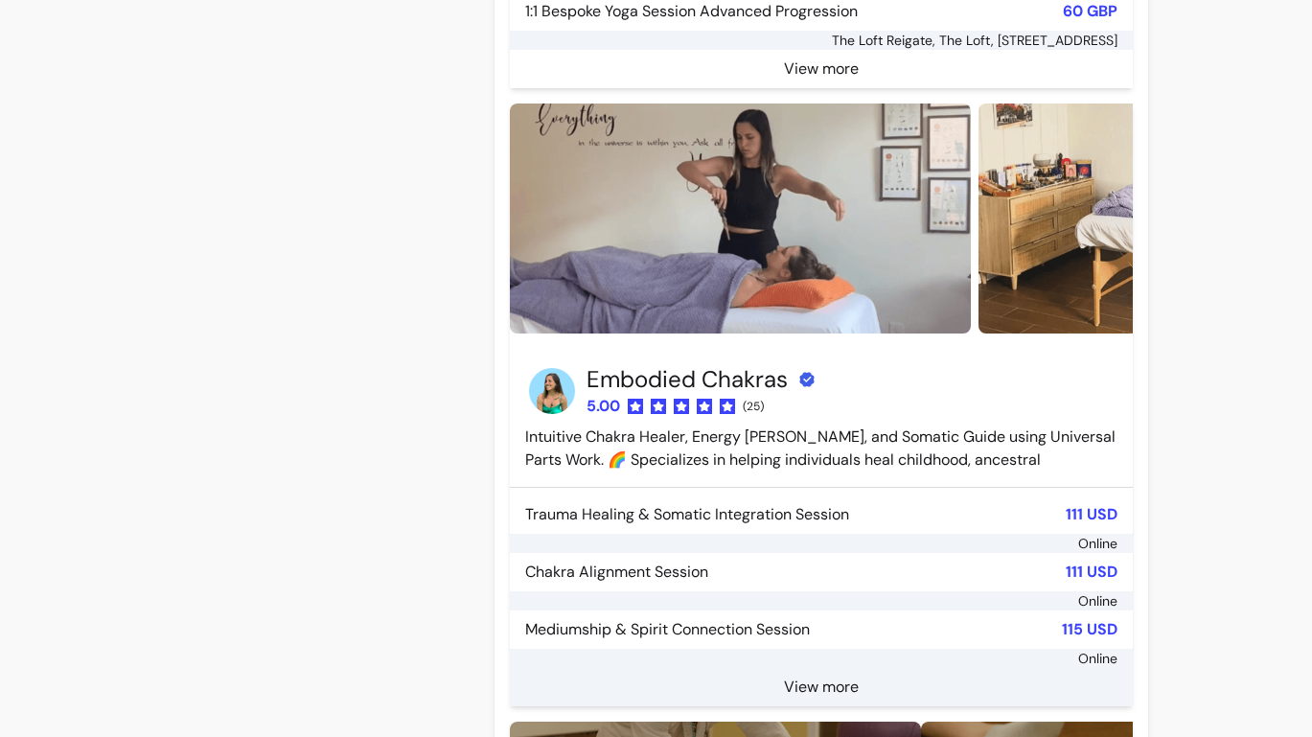
scroll to position [2073, 0]
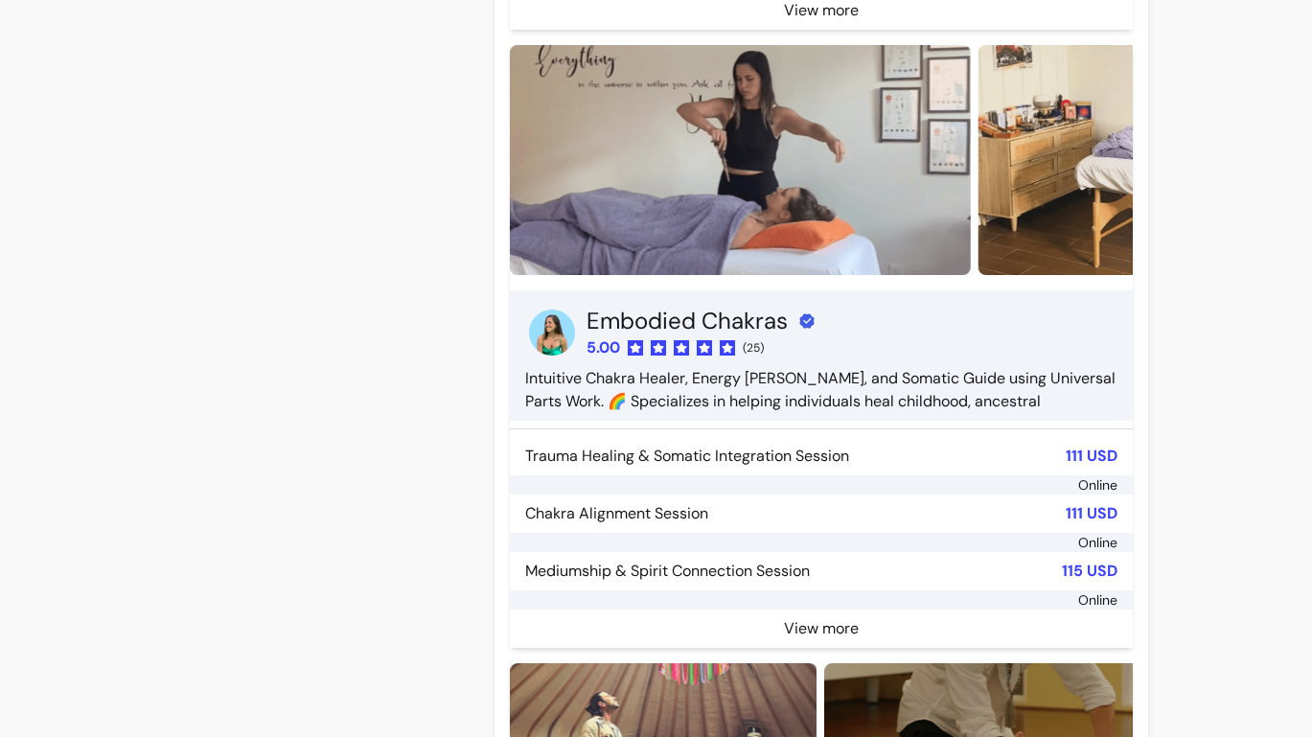
click at [903, 324] on div "Embodied Chakras 5.00 ( 25 ) Intuitive Chakra Healer, Energy Weaver, and Somati…" at bounding box center [821, 359] width 592 height 107
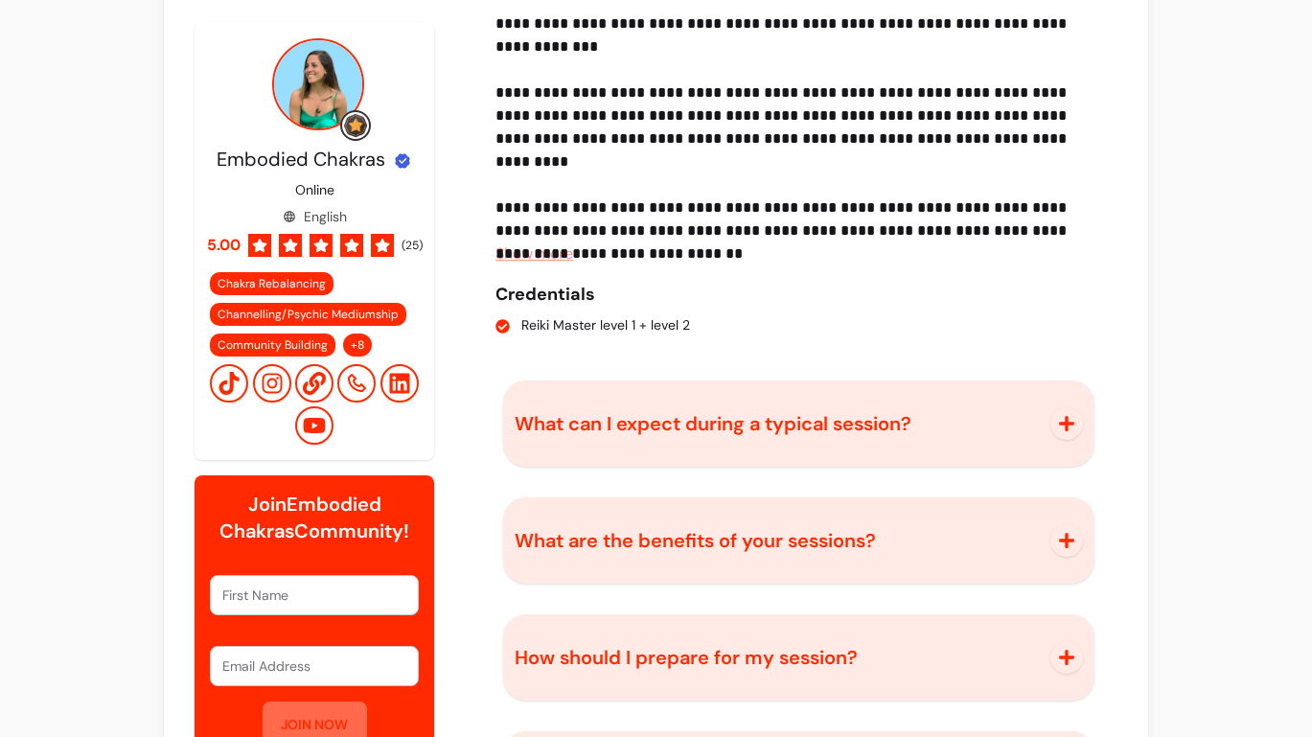
scroll to position [2594, 0]
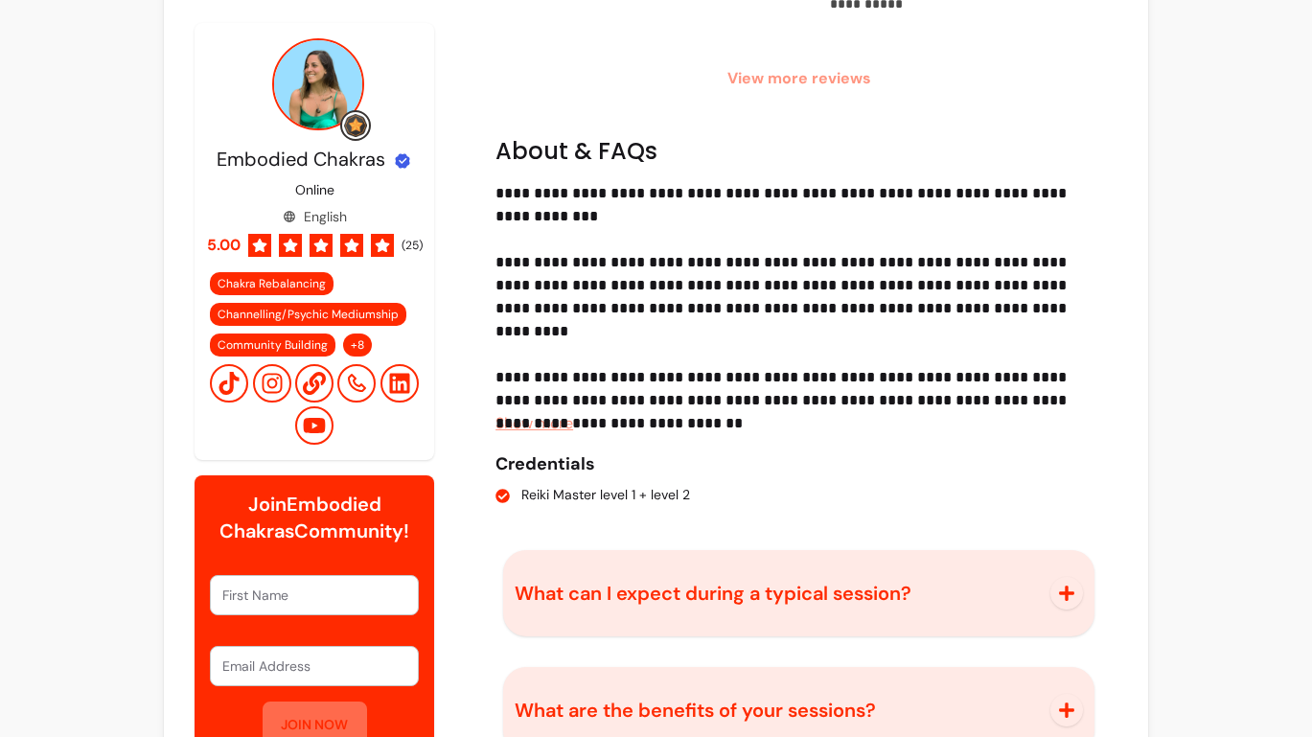
click at [554, 427] on span "Show more" at bounding box center [534, 423] width 78 height 20
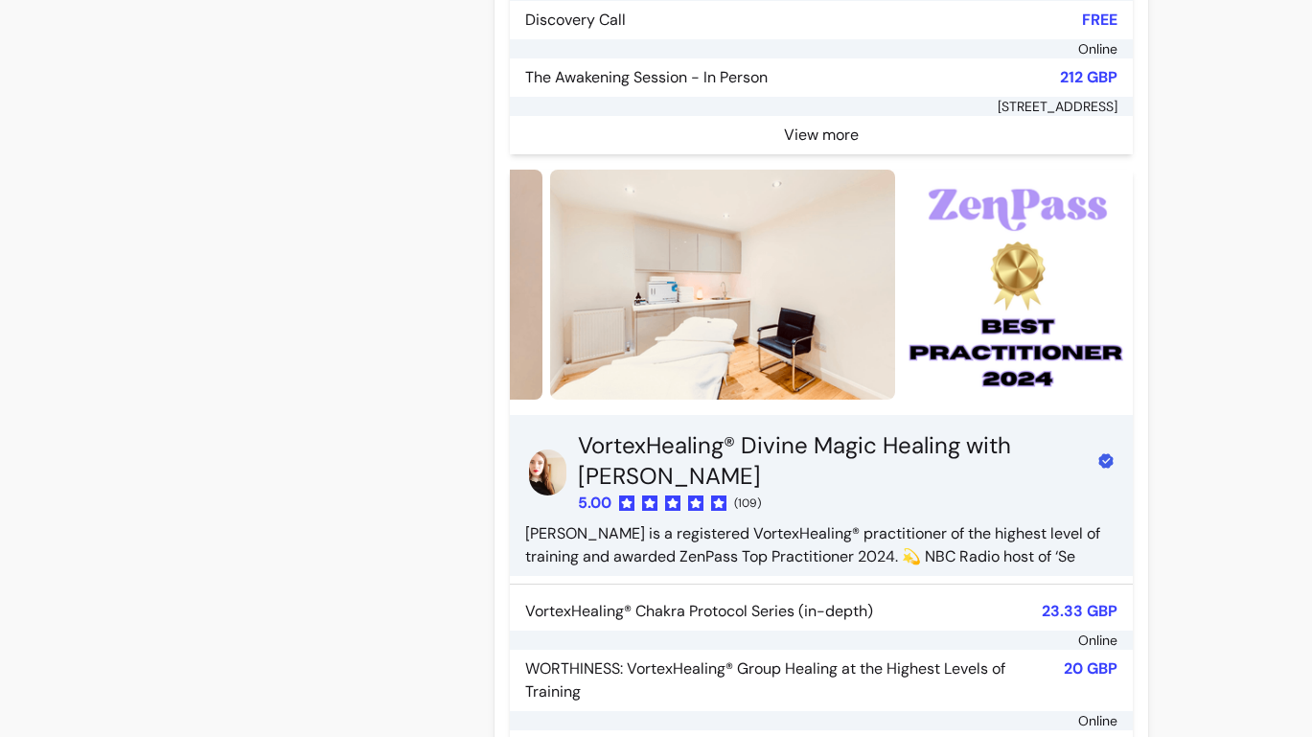
scroll to position [3187, 0]
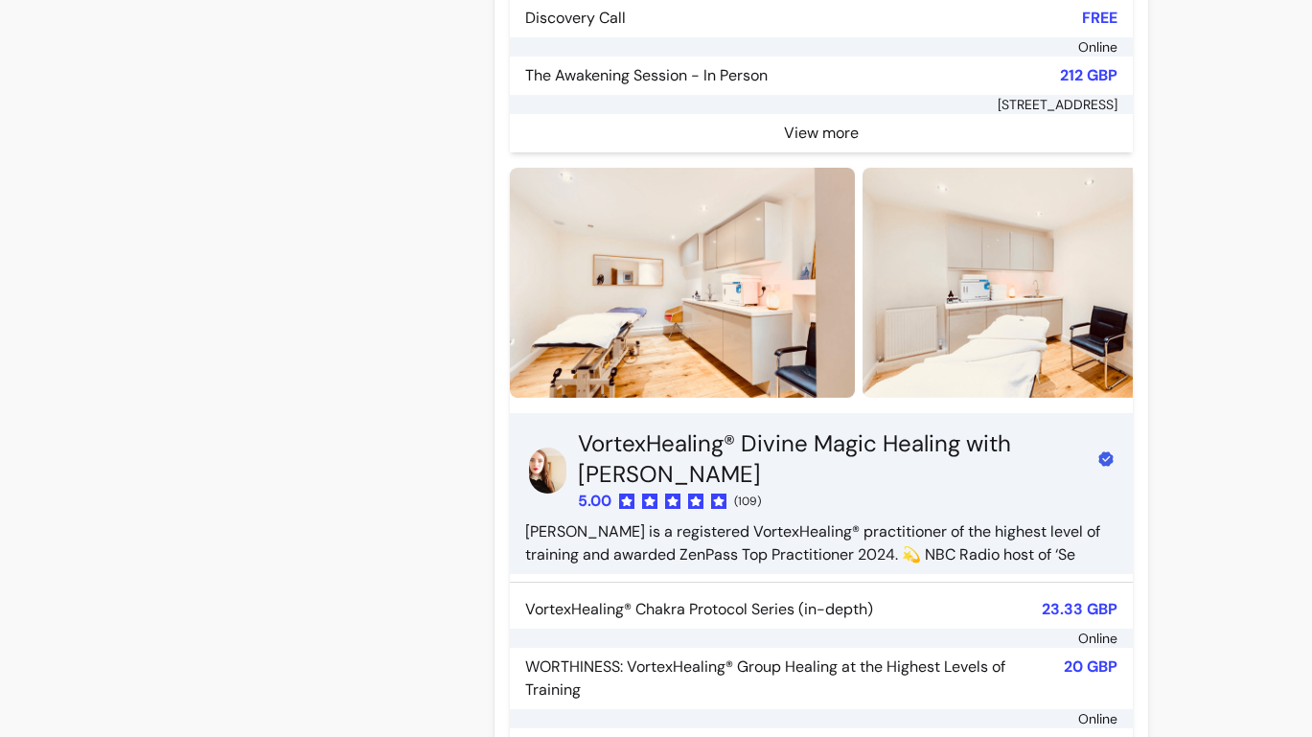
click at [551, 451] on div "VortexHealing® Divine Magic Healing with Mara 5.00 ( 109 ) Mara is a registered…" at bounding box center [821, 497] width 592 height 138
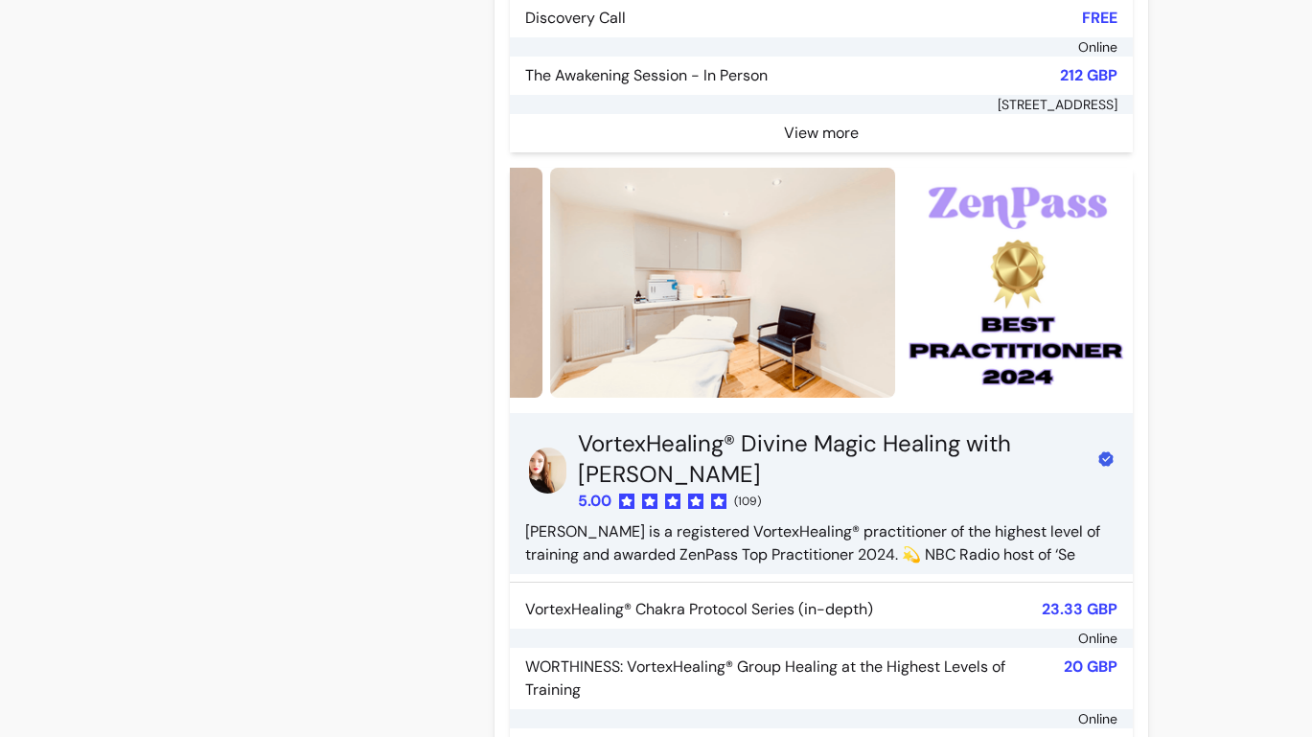
scroll to position [1564, 0]
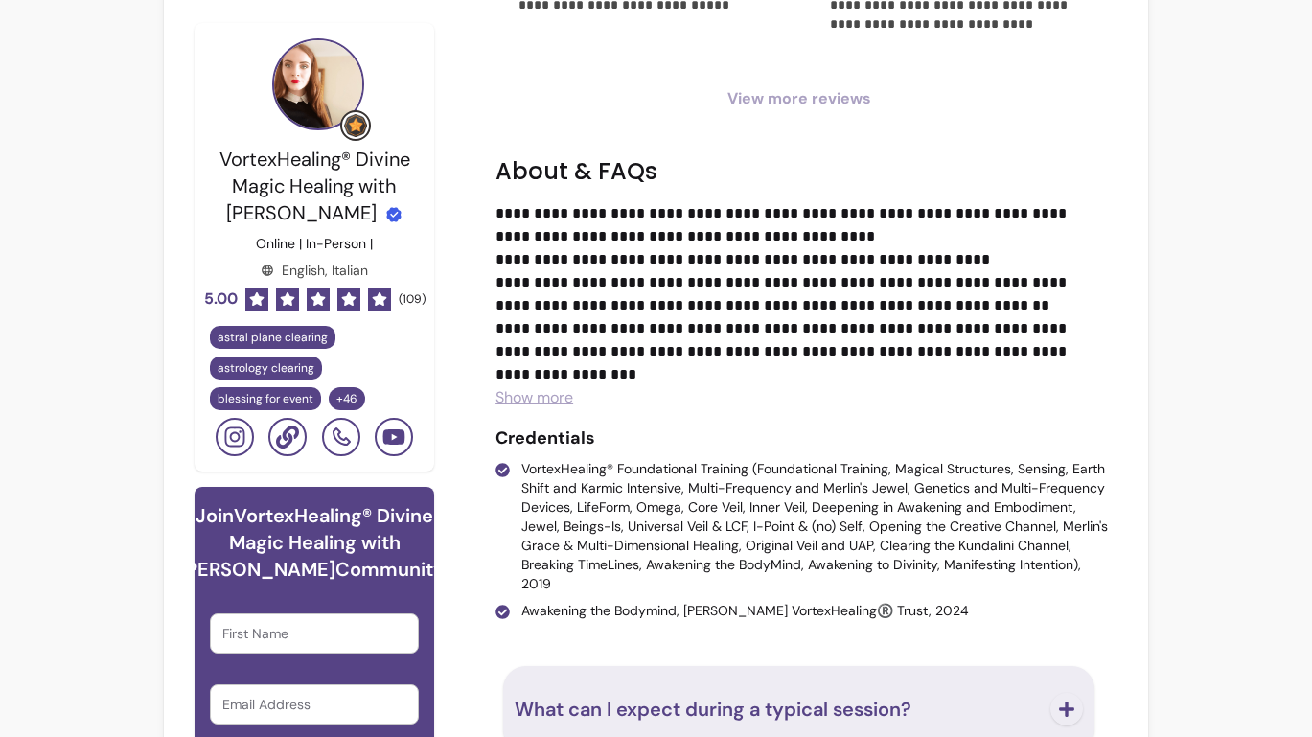
click at [538, 400] on span "Show more" at bounding box center [534, 397] width 78 height 20
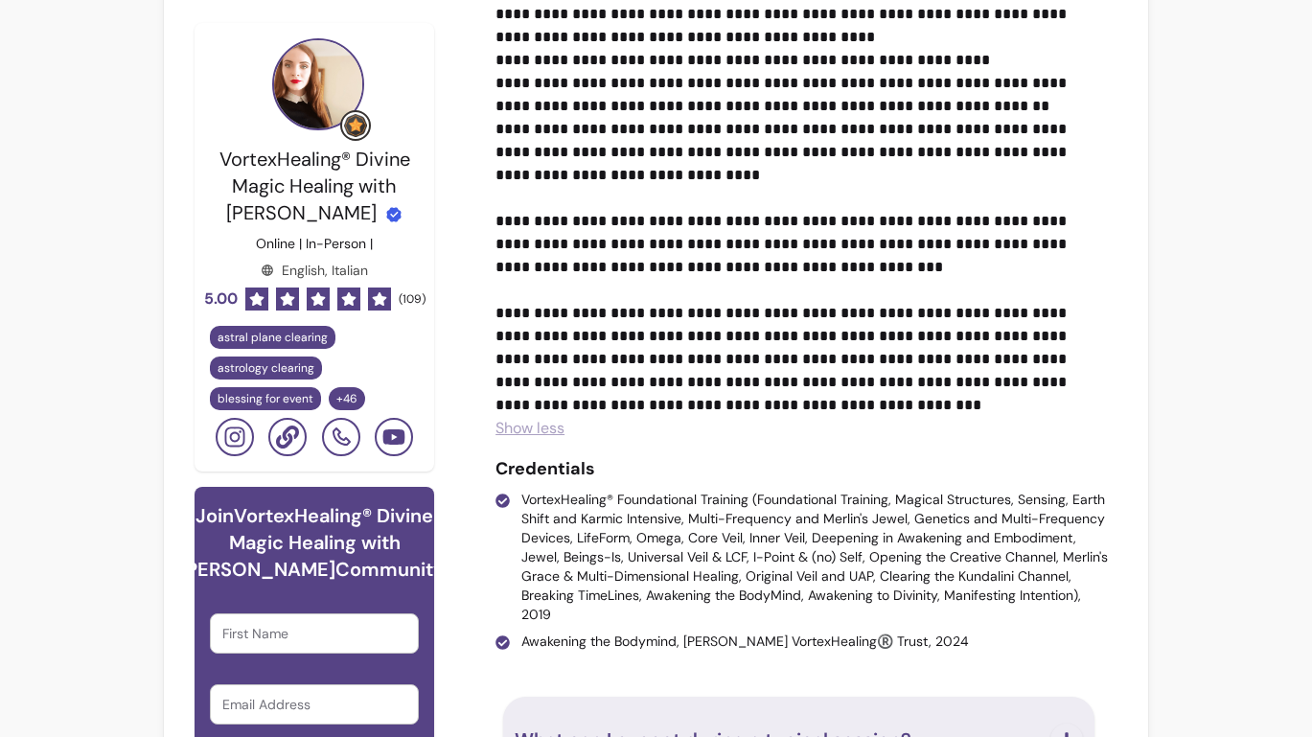
scroll to position [1764, 0]
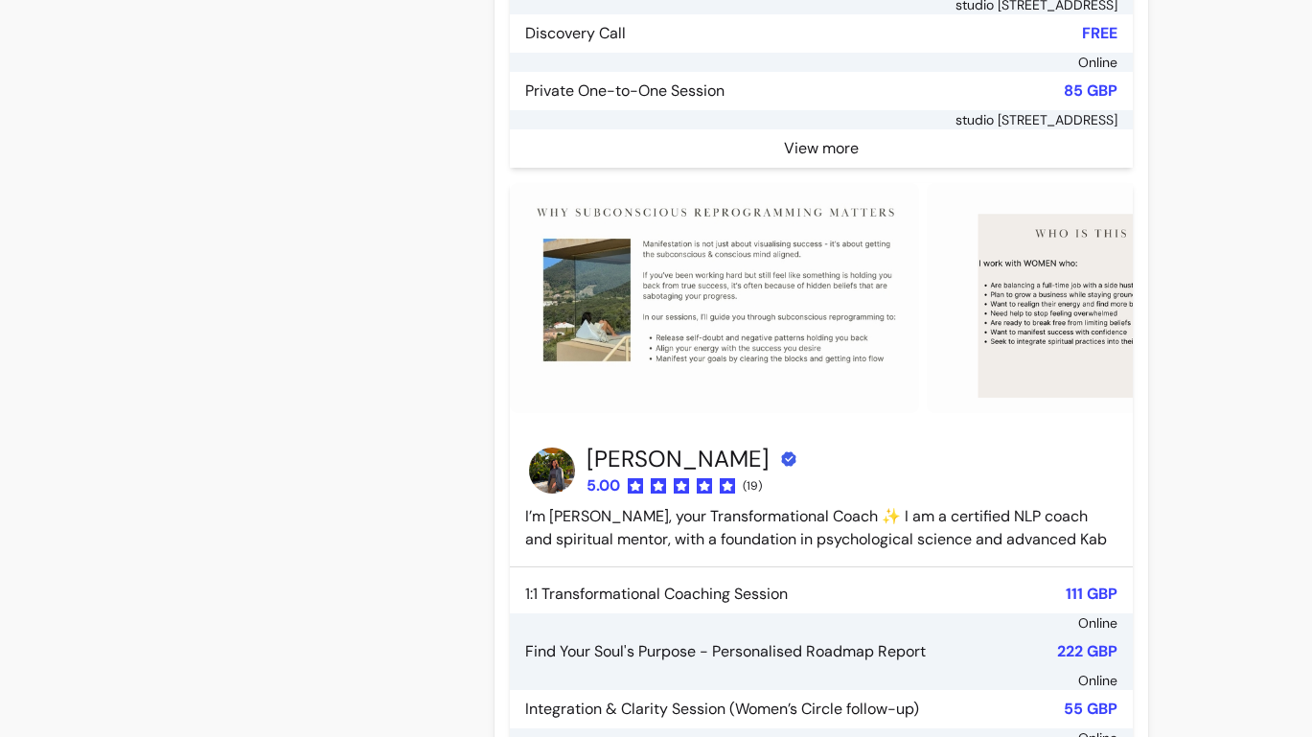
scroll to position [11776, 0]
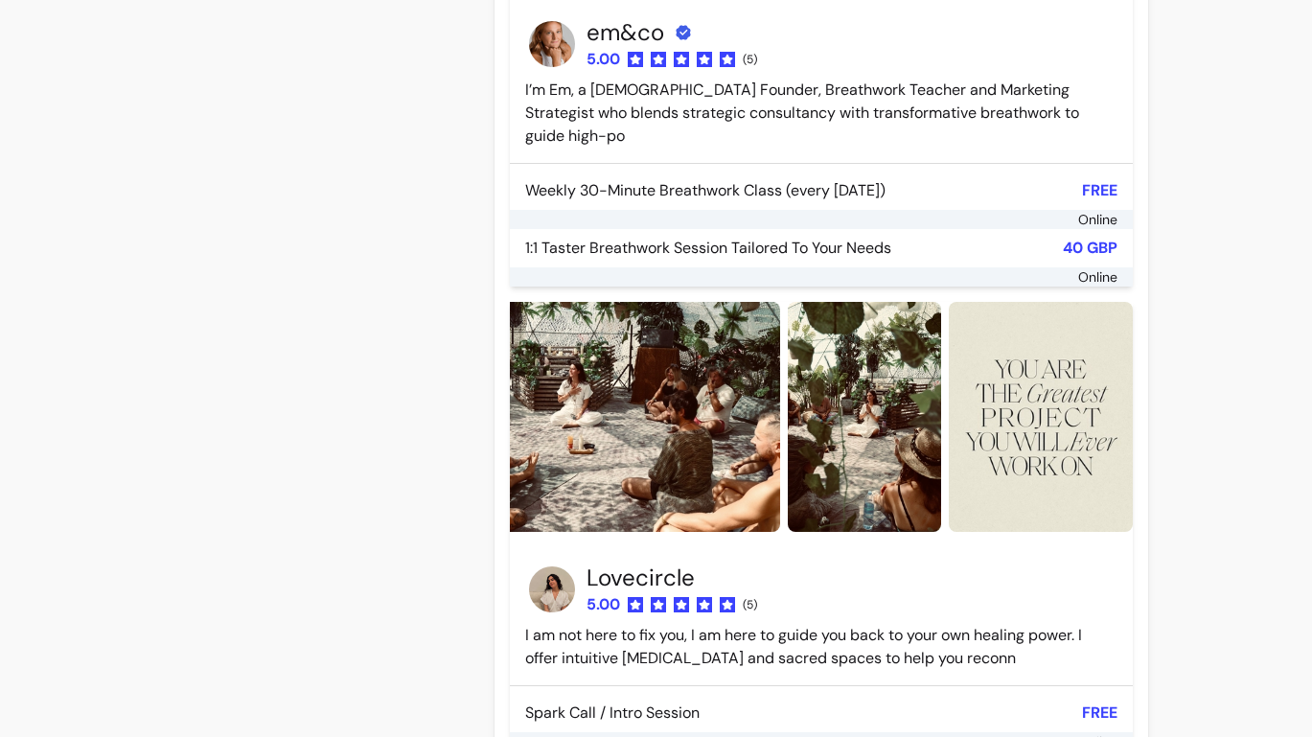
scroll to position [11408, 0]
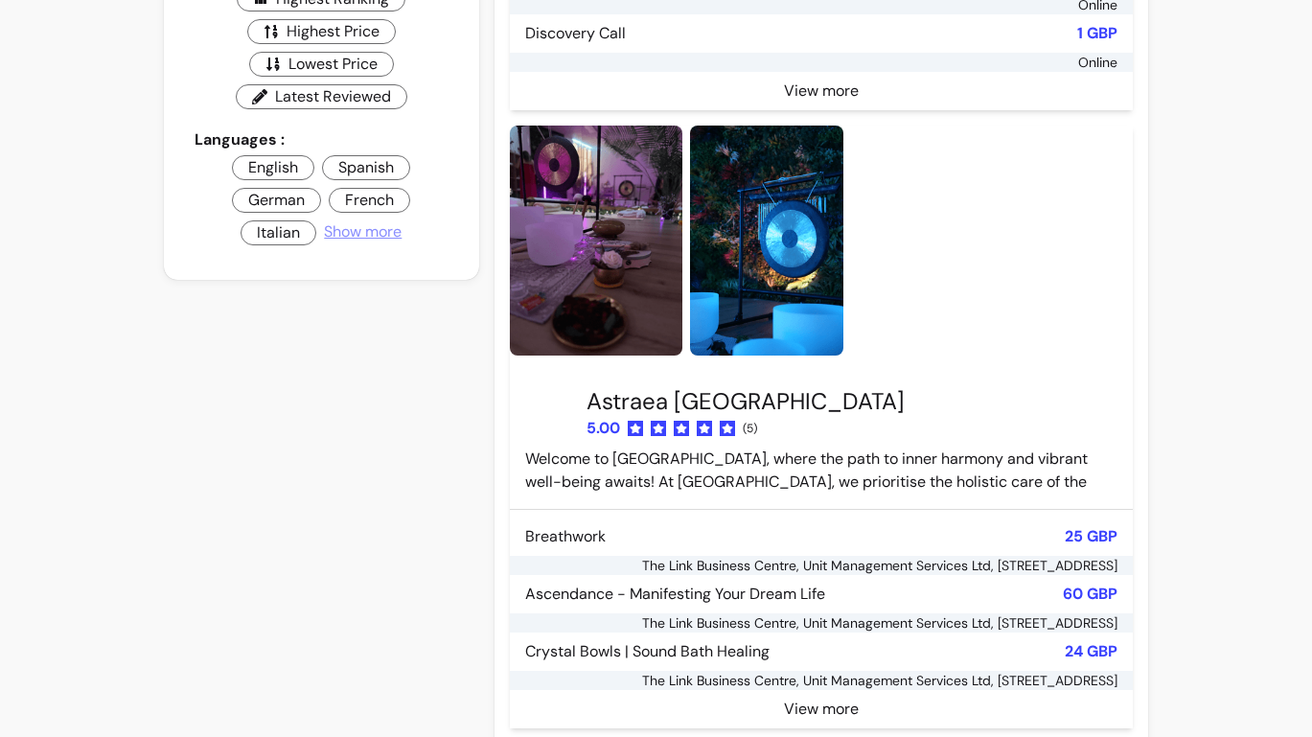
scroll to position [717, 0]
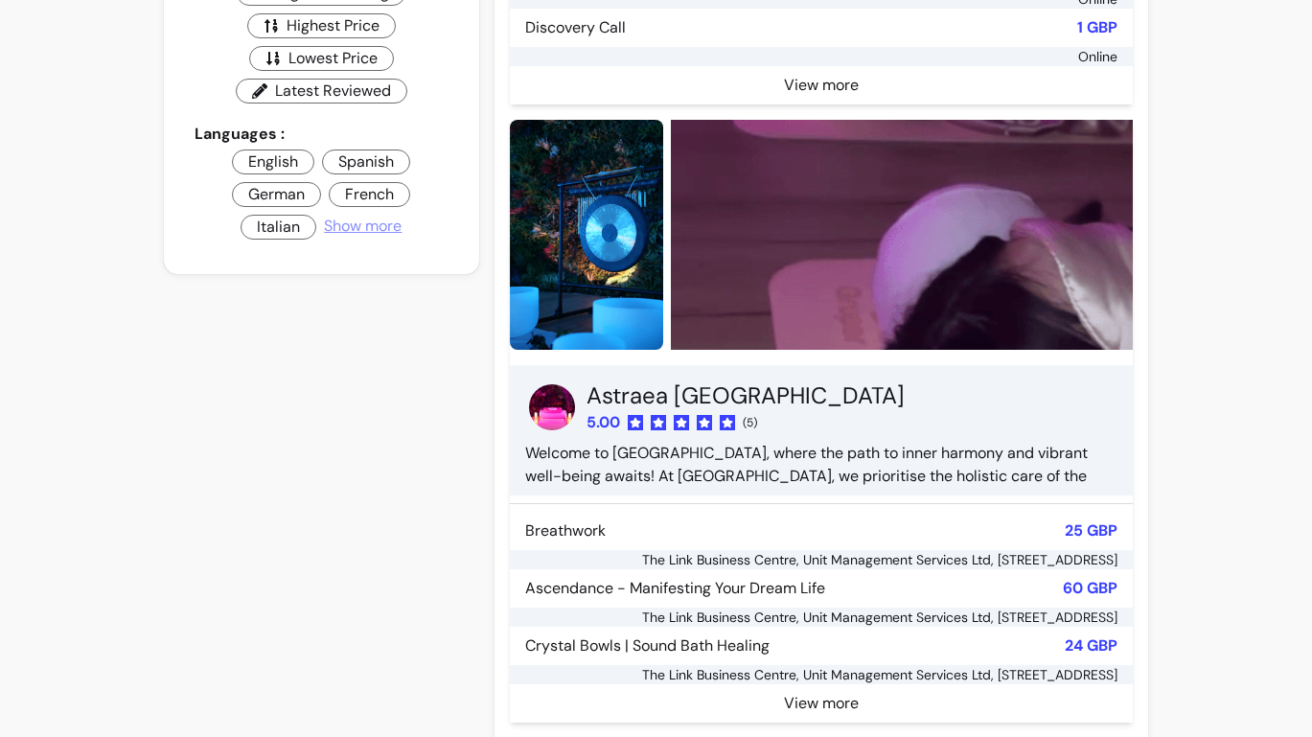
click at [889, 411] on div "Astraea London 5.00 ( 5 ) Welcome to Astraea London, where the path to inner ha…" at bounding box center [821, 433] width 592 height 107
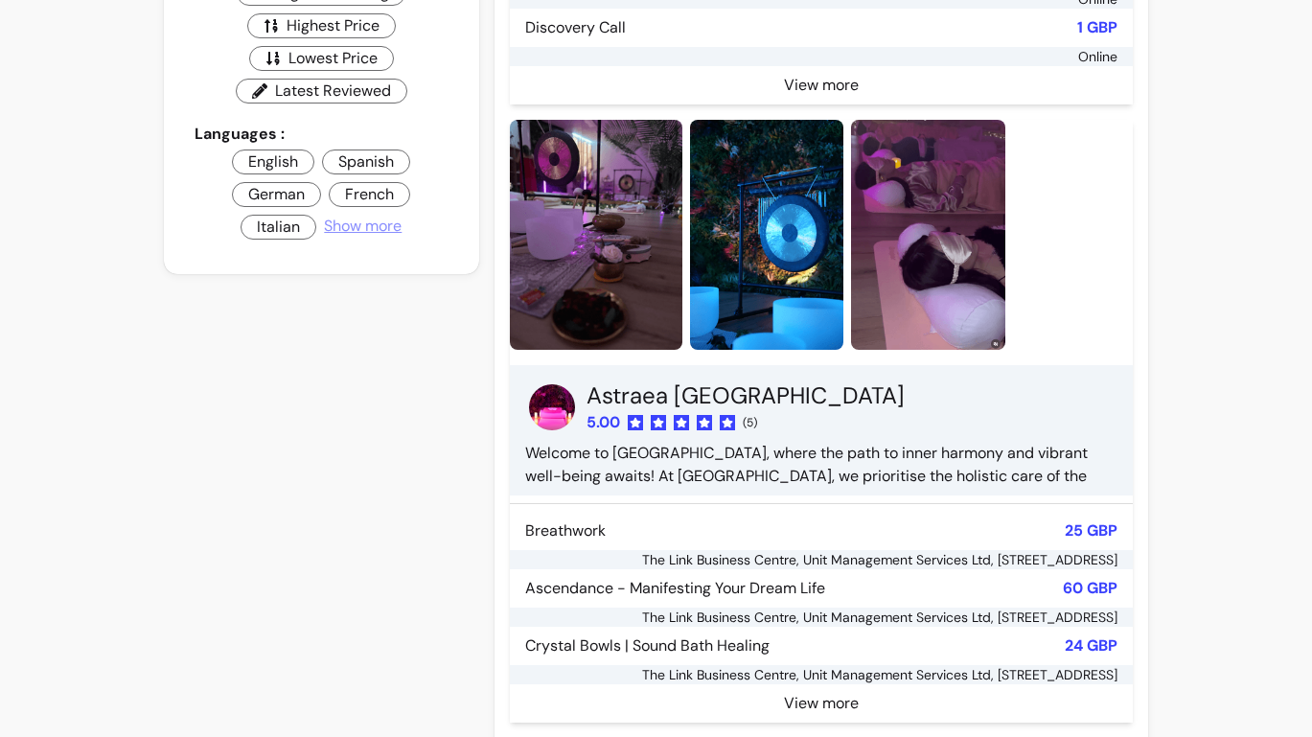
click at [652, 432] on div "Astraea London 5.00 ( 5 ) Welcome to Astraea London, where the path to inner ha…" at bounding box center [821, 433] width 592 height 107
click at [675, 380] on h3 "Astraea [GEOGRAPHIC_DATA]" at bounding box center [745, 395] width 318 height 31
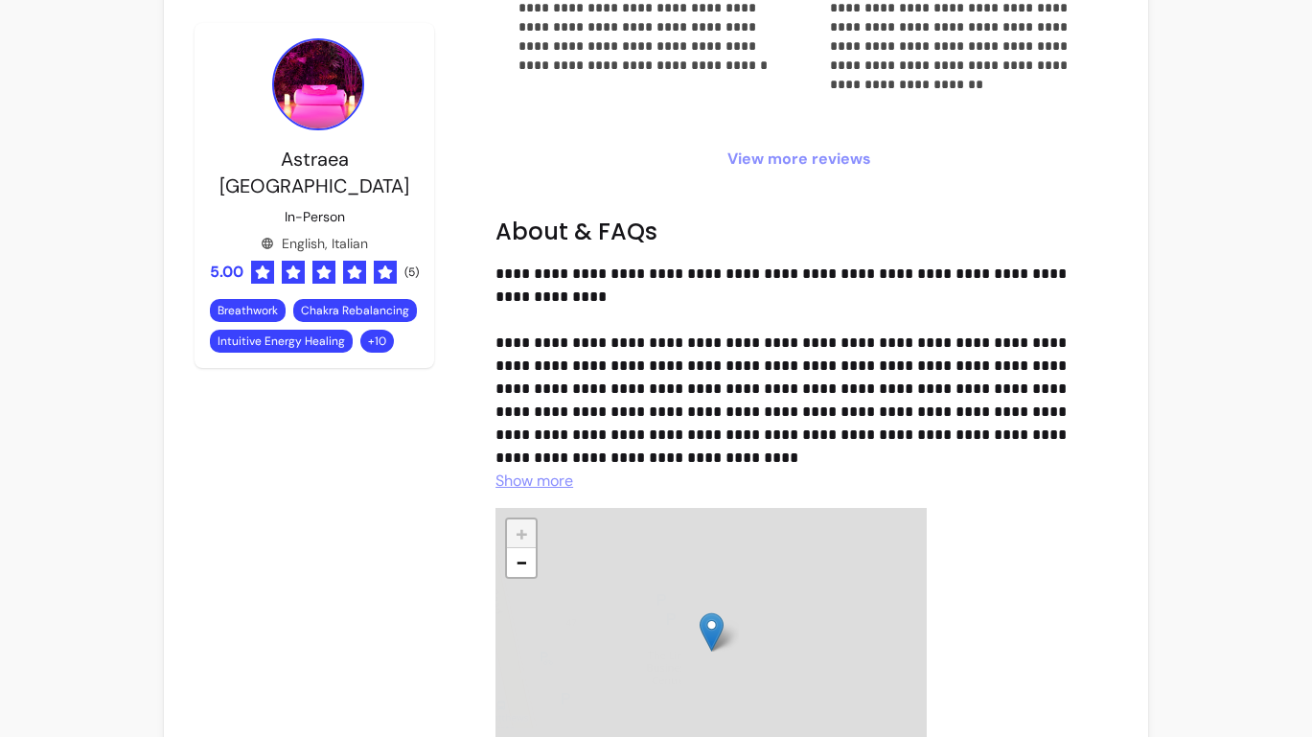
scroll to position [4883, 0]
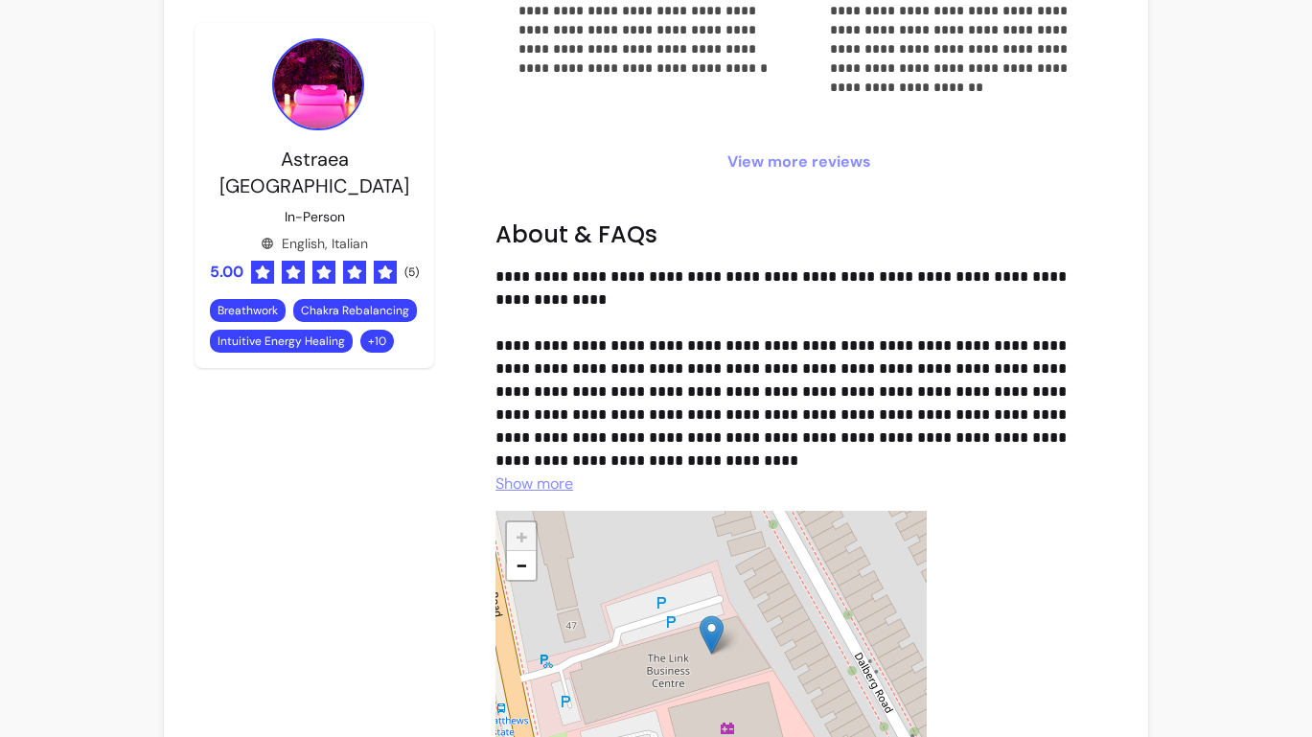
click at [555, 473] on span "Show more" at bounding box center [534, 483] width 78 height 20
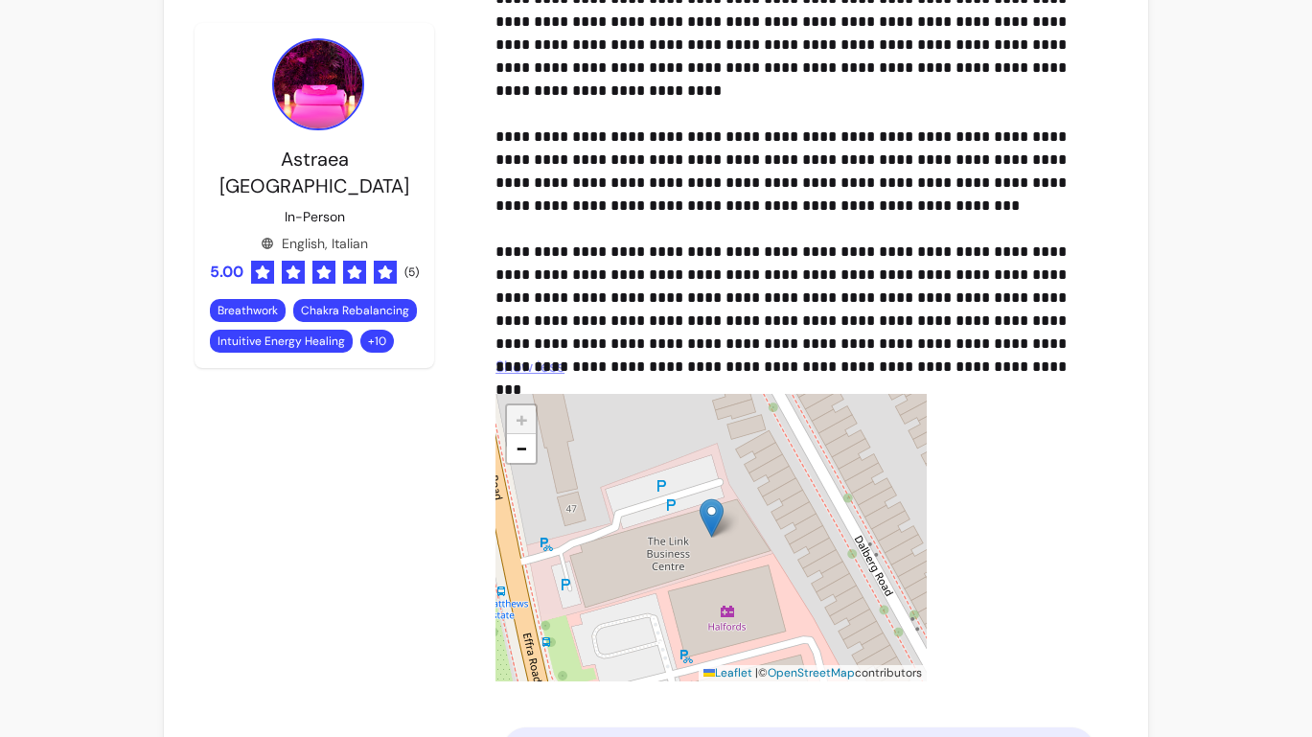
scroll to position [5369, 0]
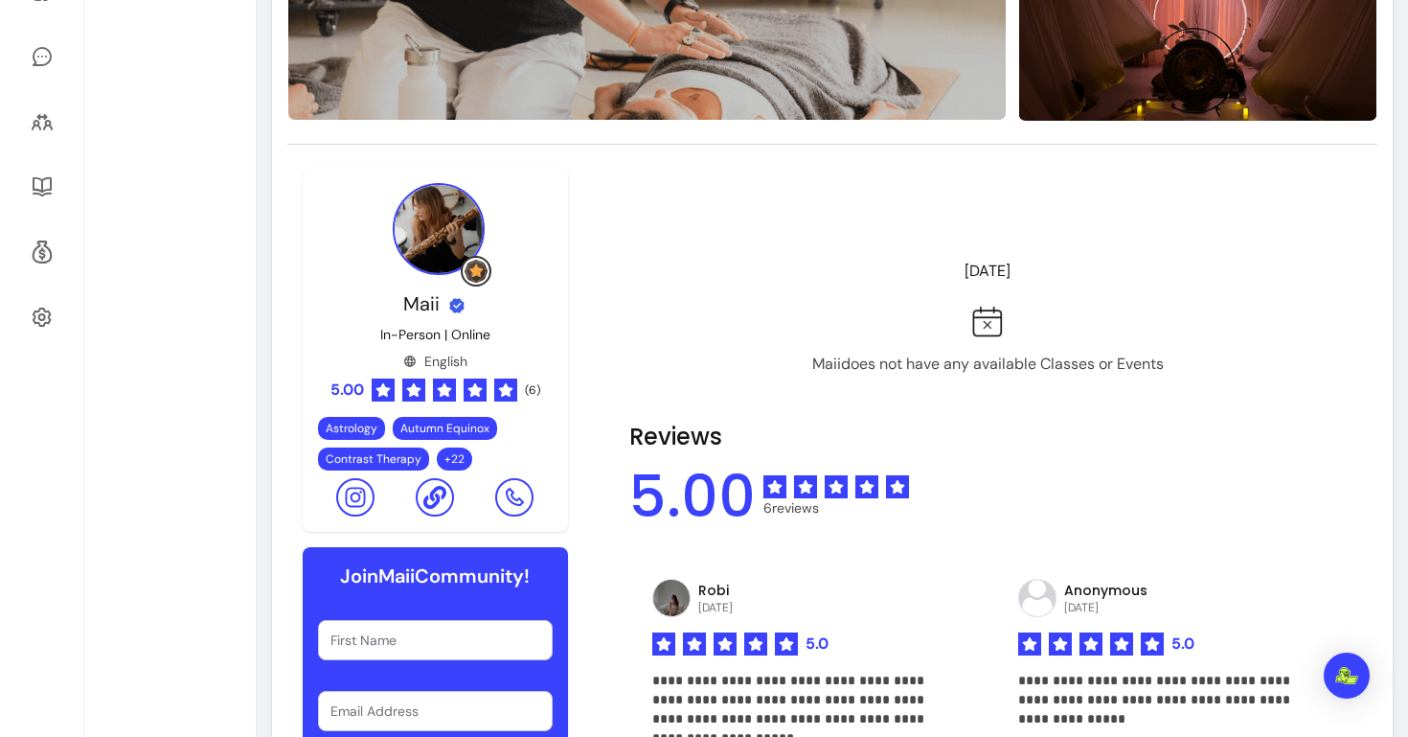
scroll to position [456, 0]
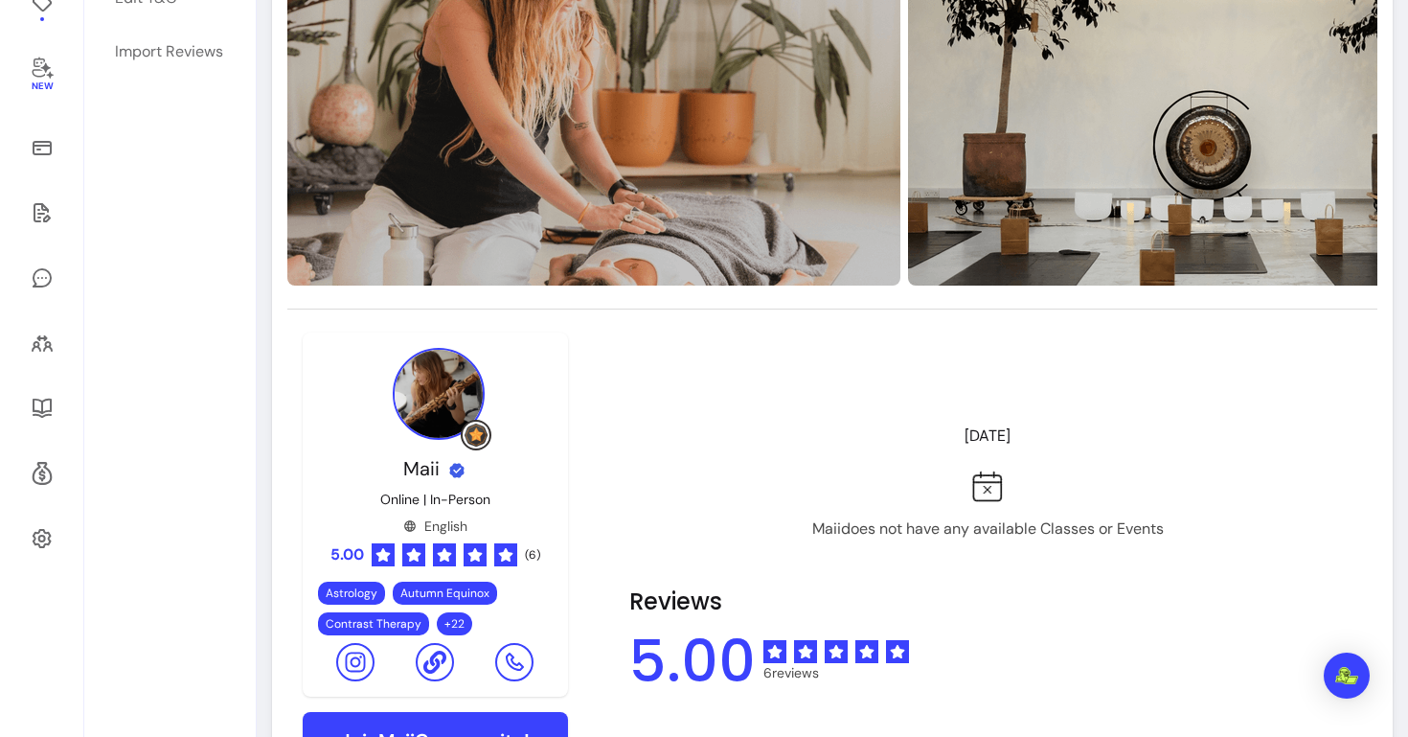
scroll to position [551, 0]
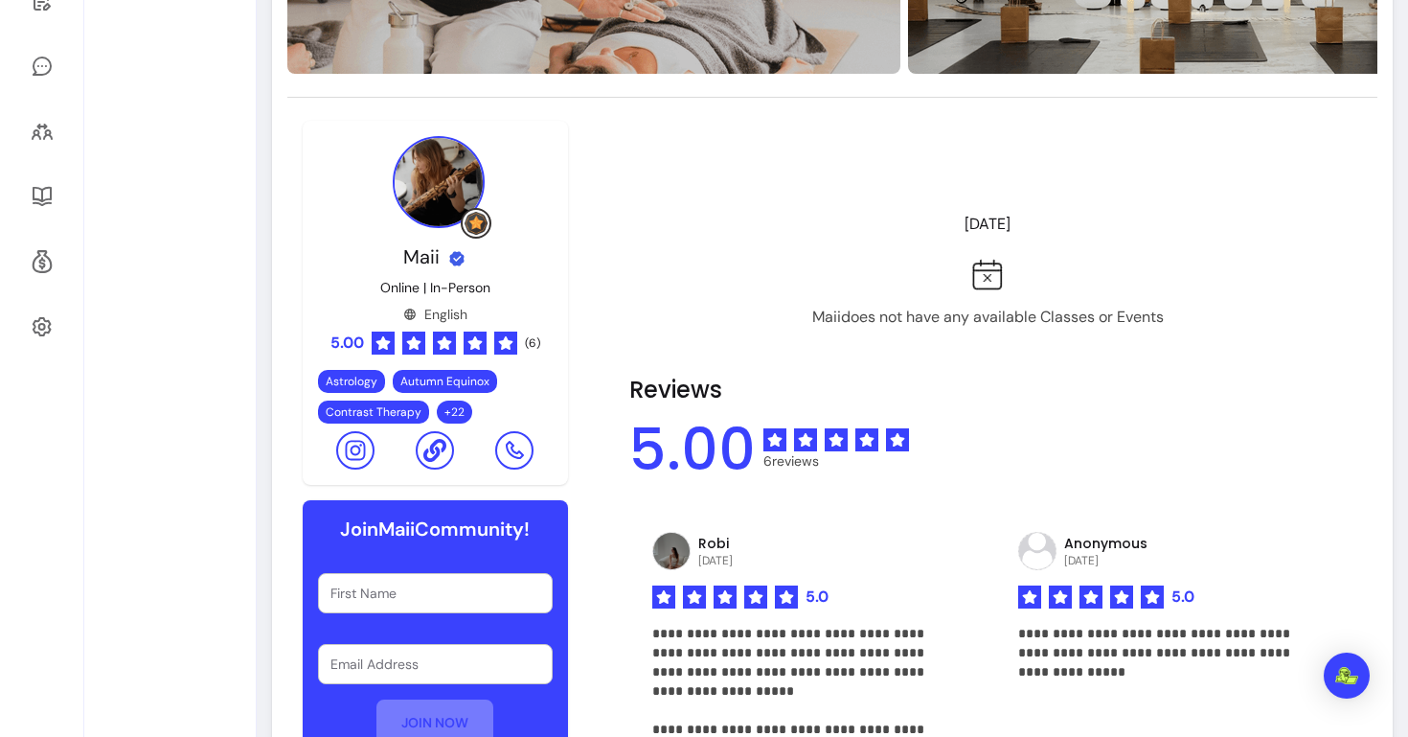
click at [984, 281] on img at bounding box center [987, 275] width 31 height 32
click at [984, 224] on header "[DATE]" at bounding box center [988, 224] width 719 height 38
click at [984, 315] on p "Maii does not have any available Classes or Events" at bounding box center [988, 317] width 352 height 23
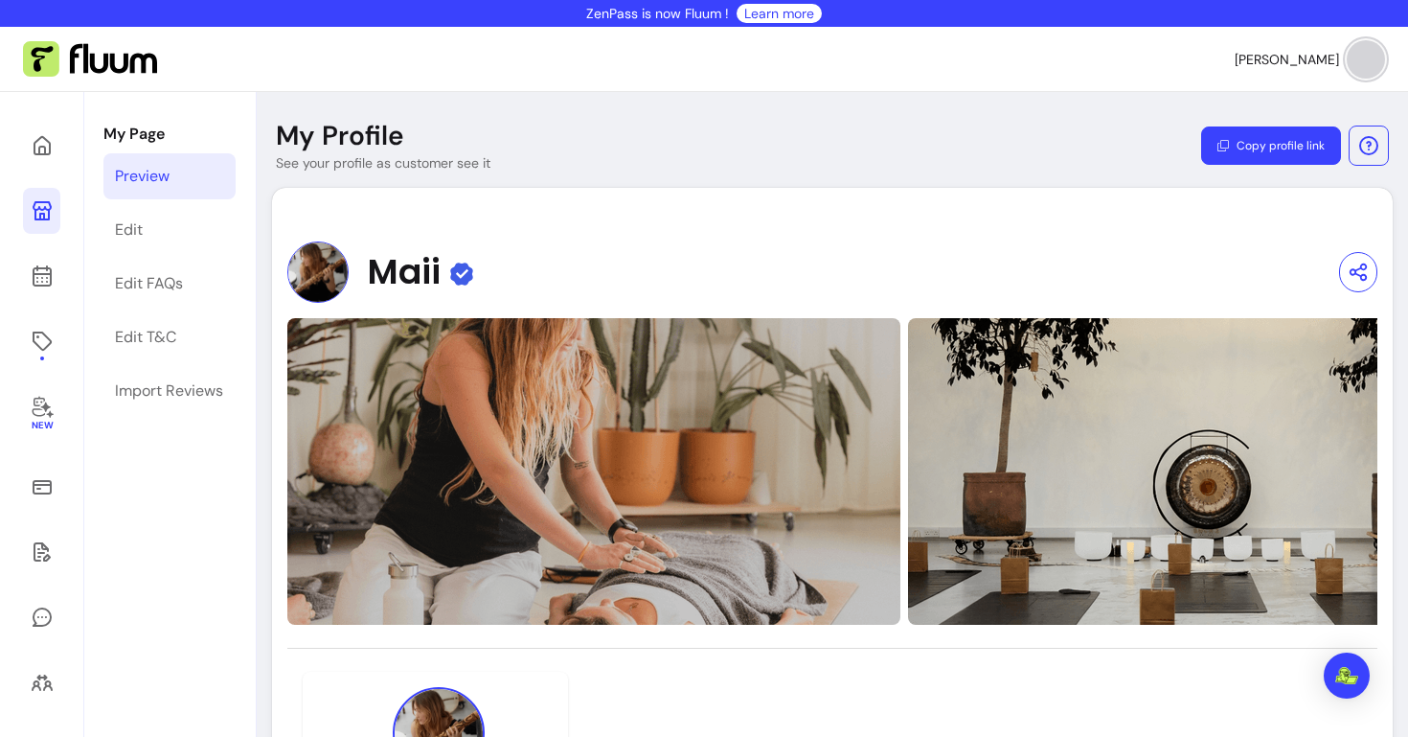
scroll to position [0, 0]
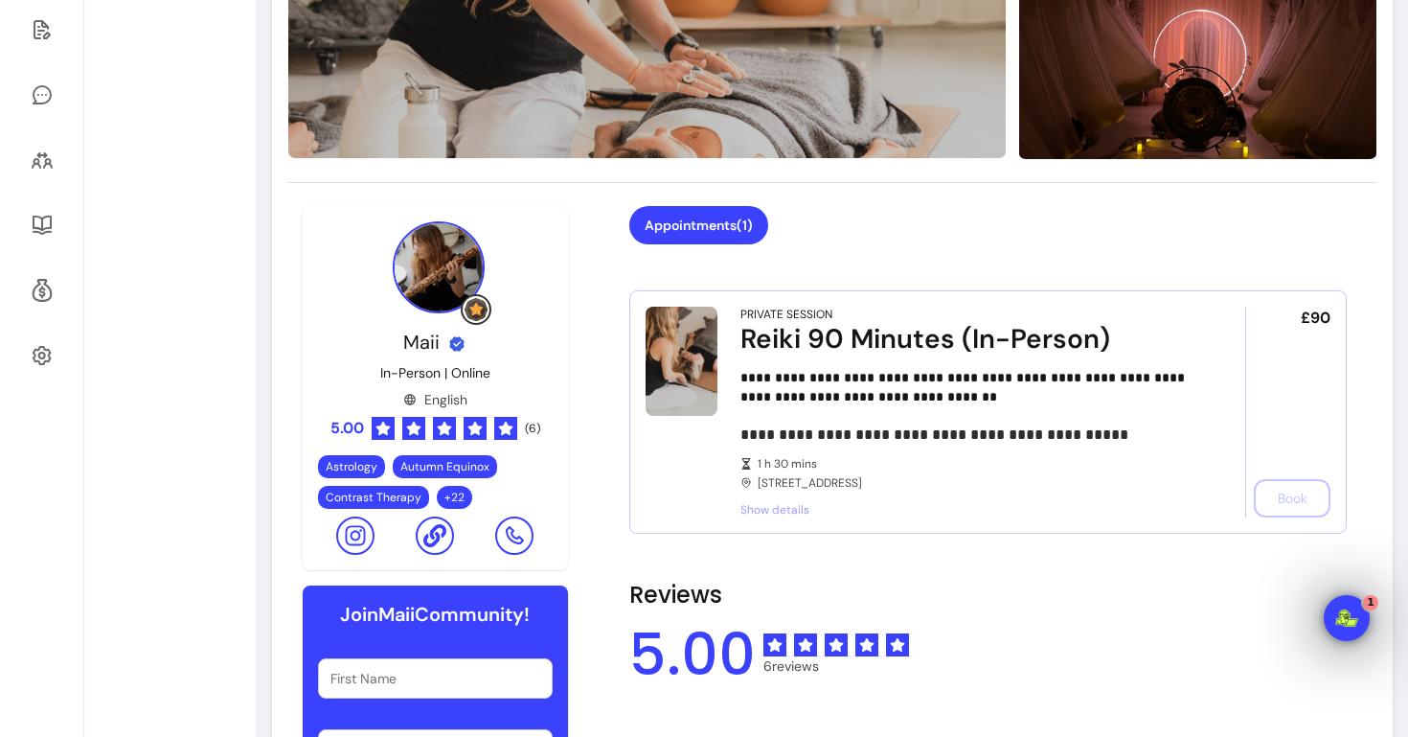
scroll to position [547, 0]
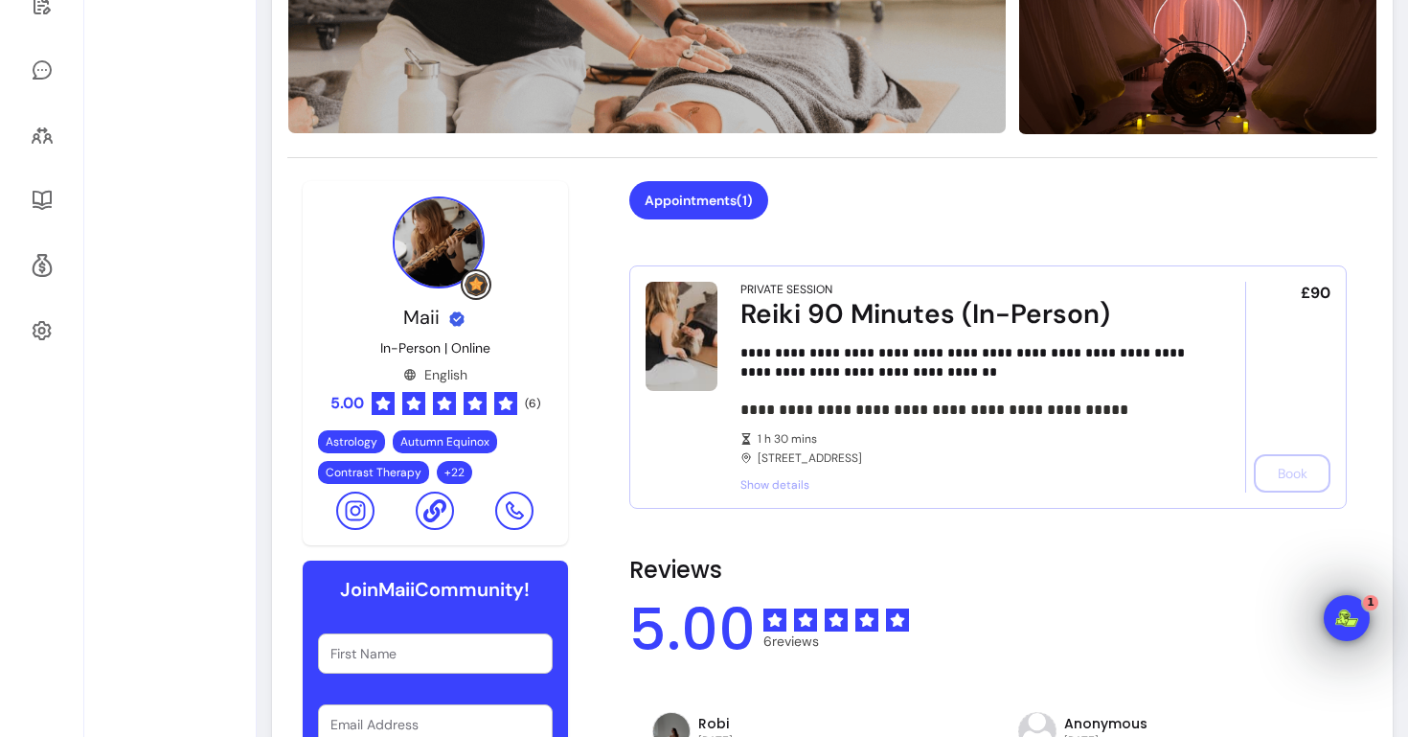
click at [870, 302] on div "Reiki 90 Minutes (In-Person)" at bounding box center [967, 314] width 452 height 34
click at [896, 404] on span "**********" at bounding box center [935, 409] width 388 height 14
click at [1292, 479] on div "£90 Book" at bounding box center [1288, 387] width 85 height 211
click at [761, 468] on div "**********" at bounding box center [967, 387] width 452 height 211
click at [761, 485] on span "Show details" at bounding box center [967, 484] width 452 height 15
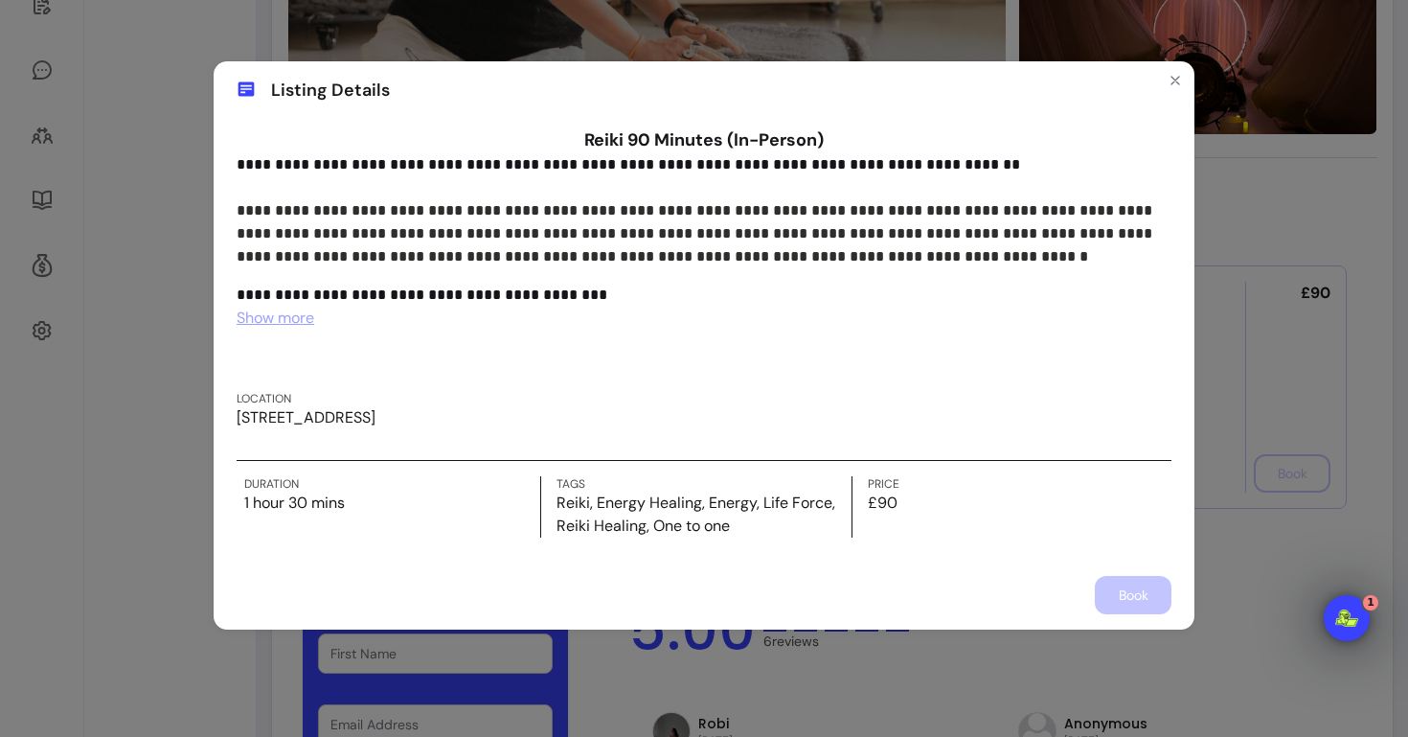
click at [290, 313] on span "Show more" at bounding box center [276, 318] width 78 height 20
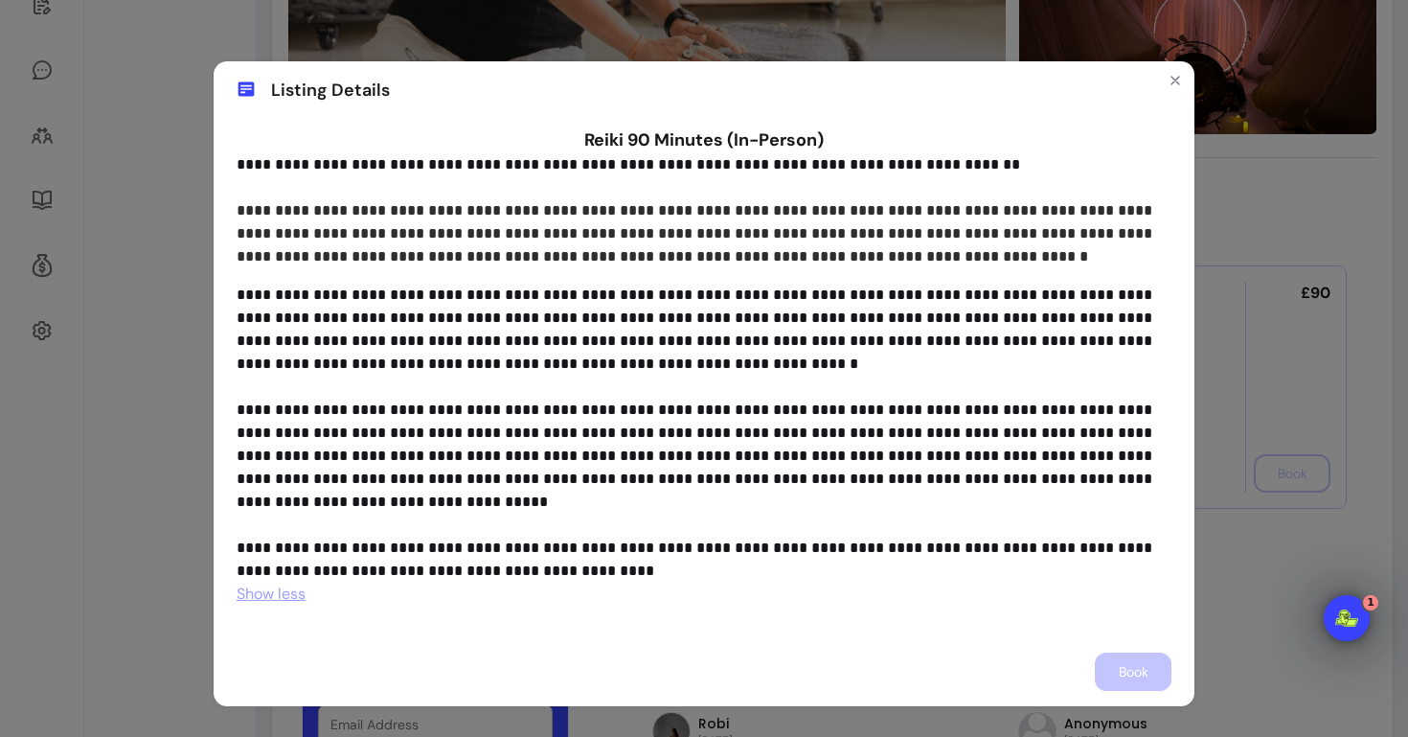
click at [144, 372] on div "**********" at bounding box center [704, 368] width 1408 height 737
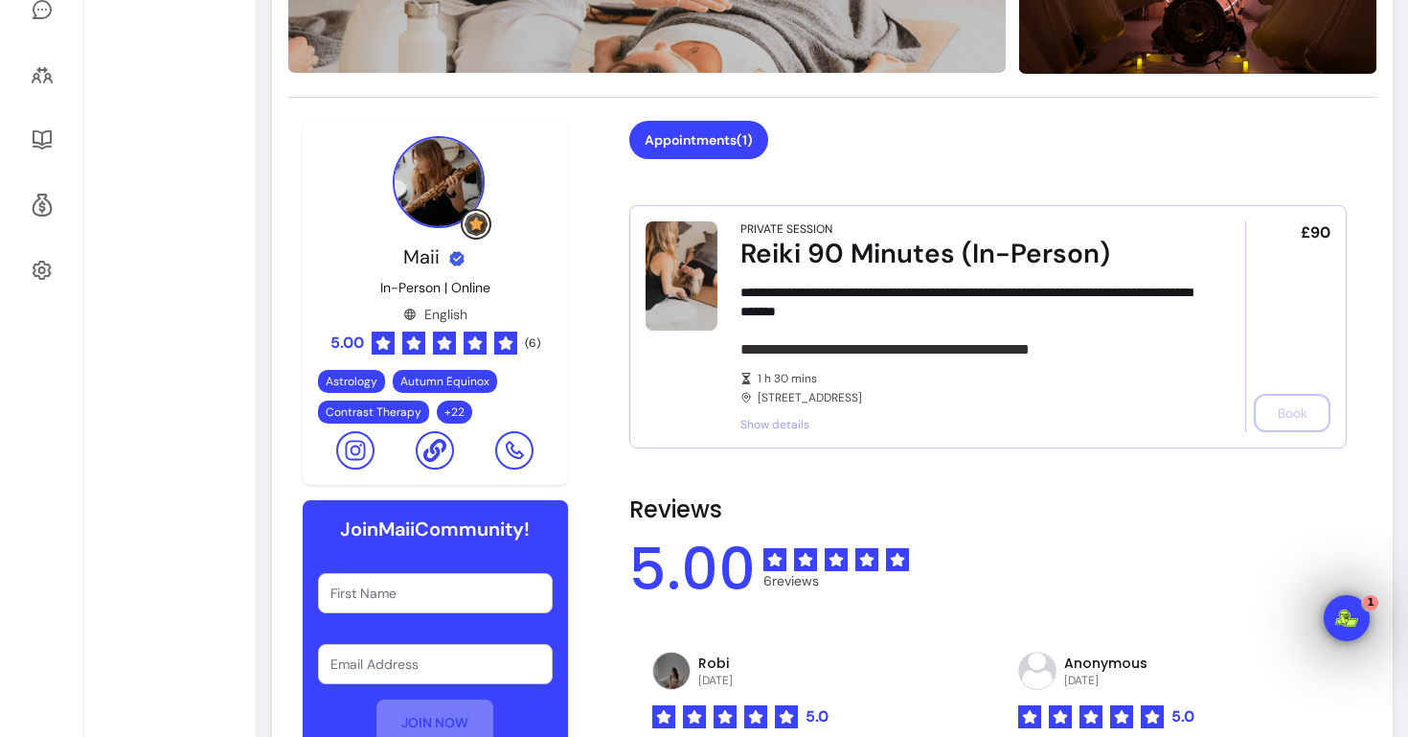
scroll to position [568, 0]
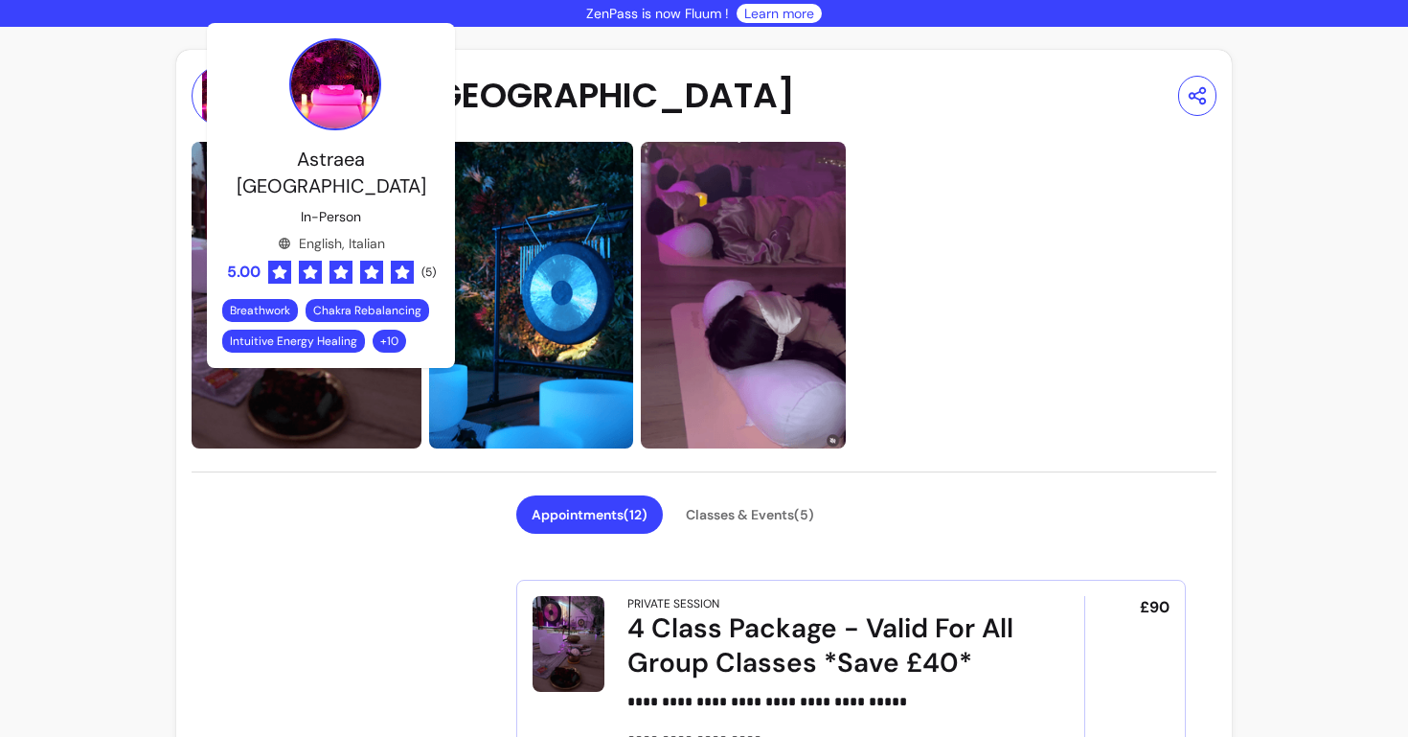
scroll to position [5216, 0]
